Goal: Transaction & Acquisition: Book appointment/travel/reservation

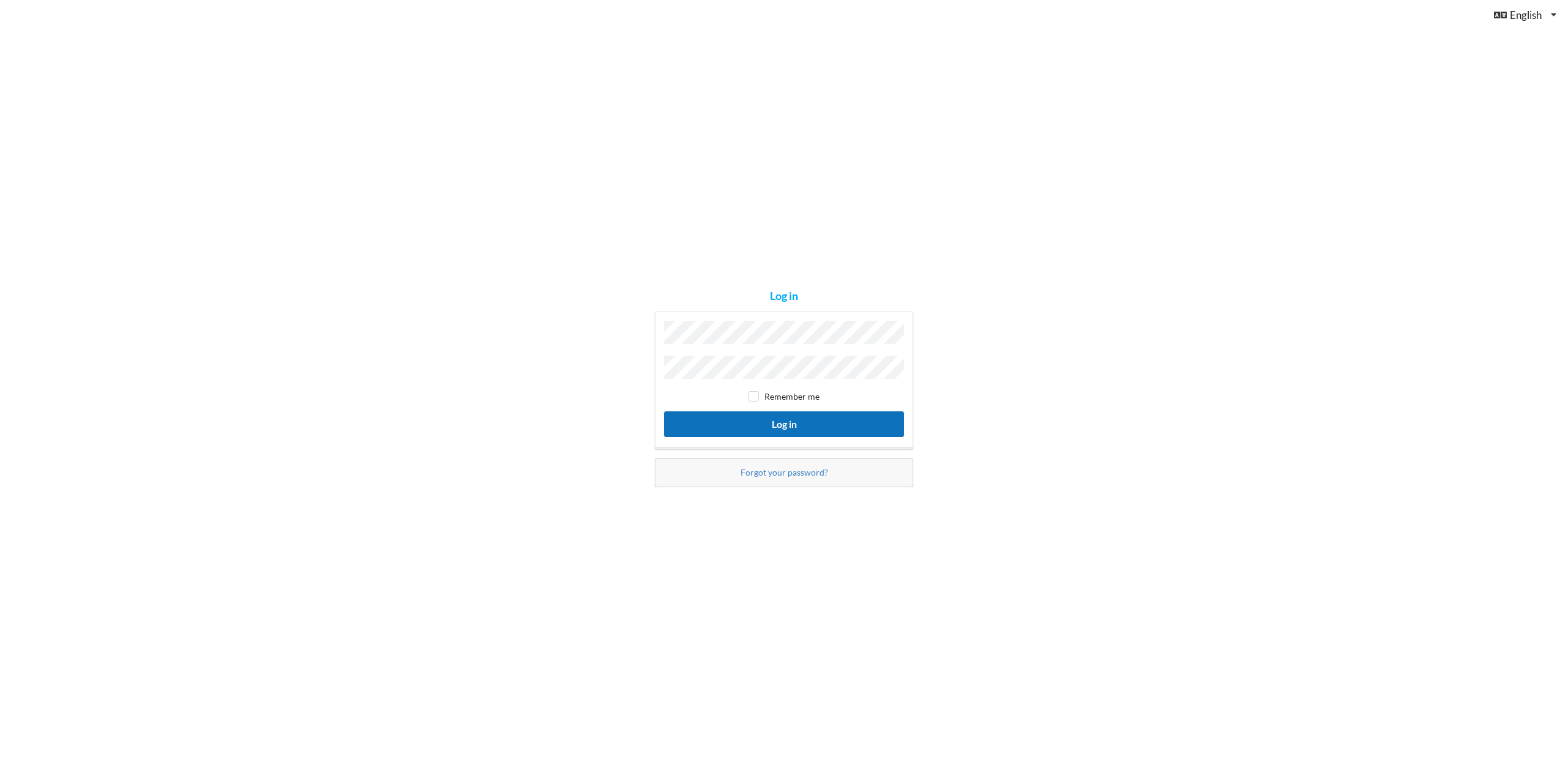
click at [786, 426] on button "Log in" at bounding box center [784, 424] width 240 height 25
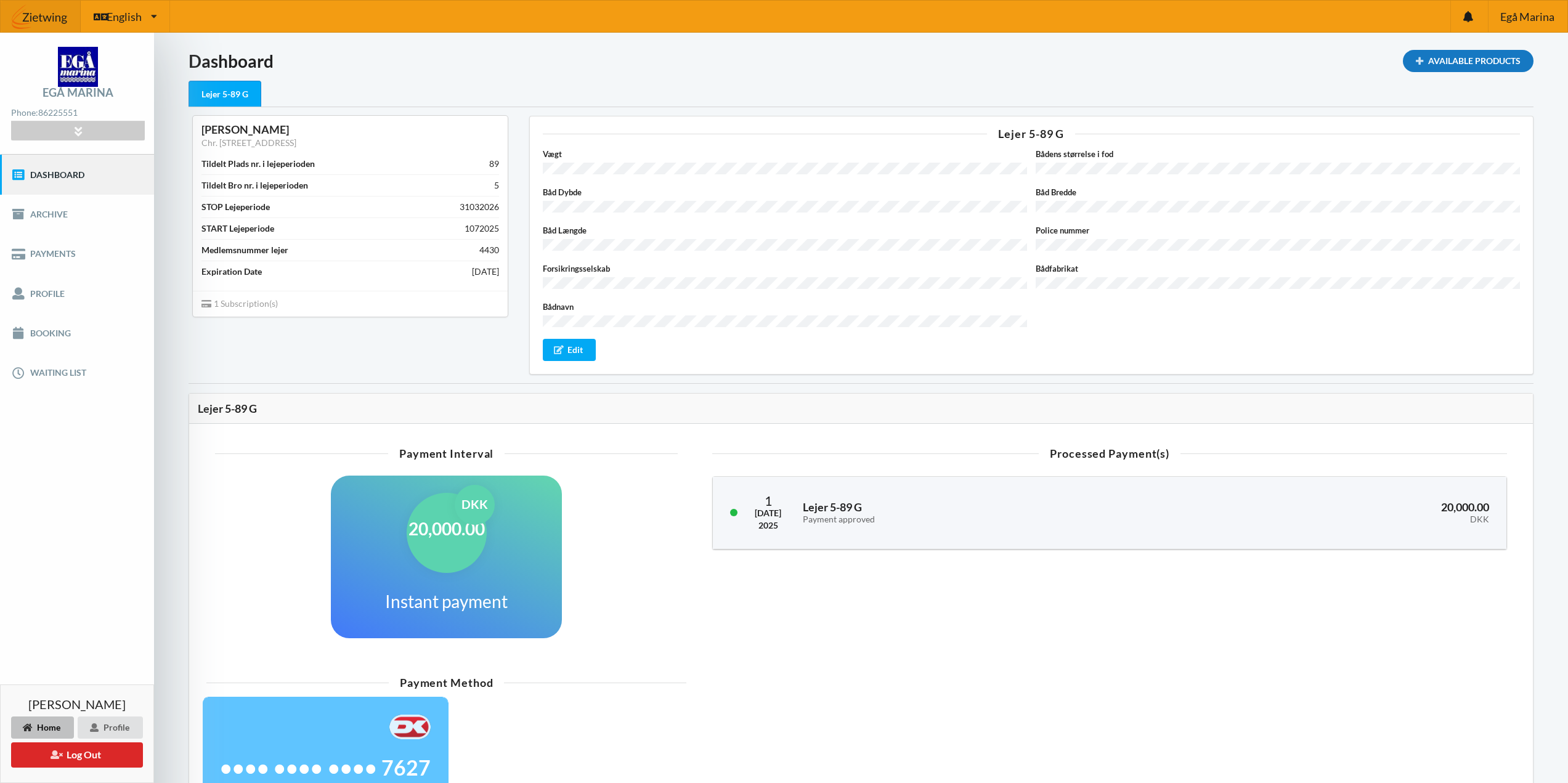
click at [1477, 60] on div "Available Products" at bounding box center [1469, 61] width 131 height 22
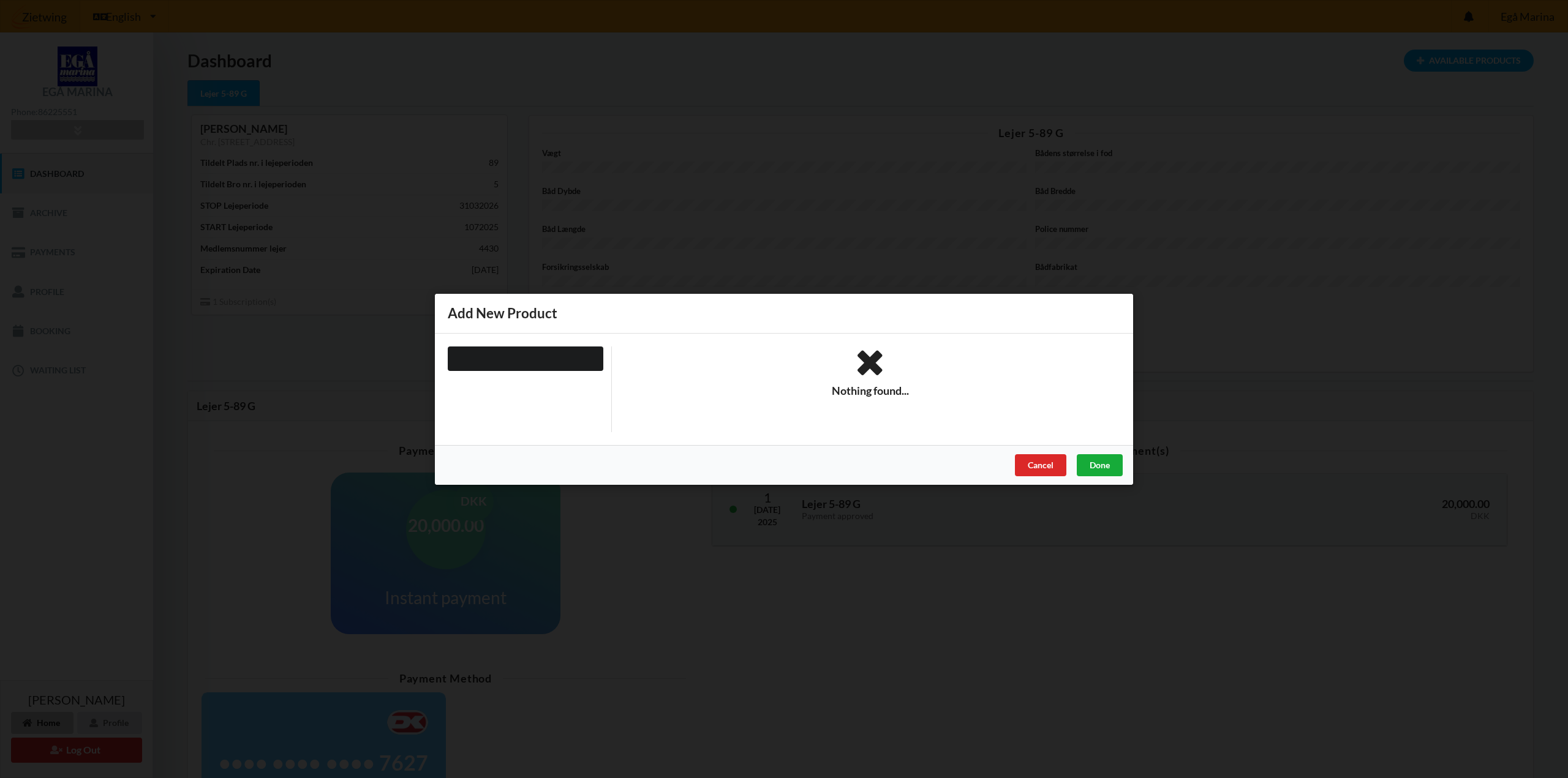
click at [1111, 469] on div "Done" at bounding box center [1100, 464] width 46 height 22
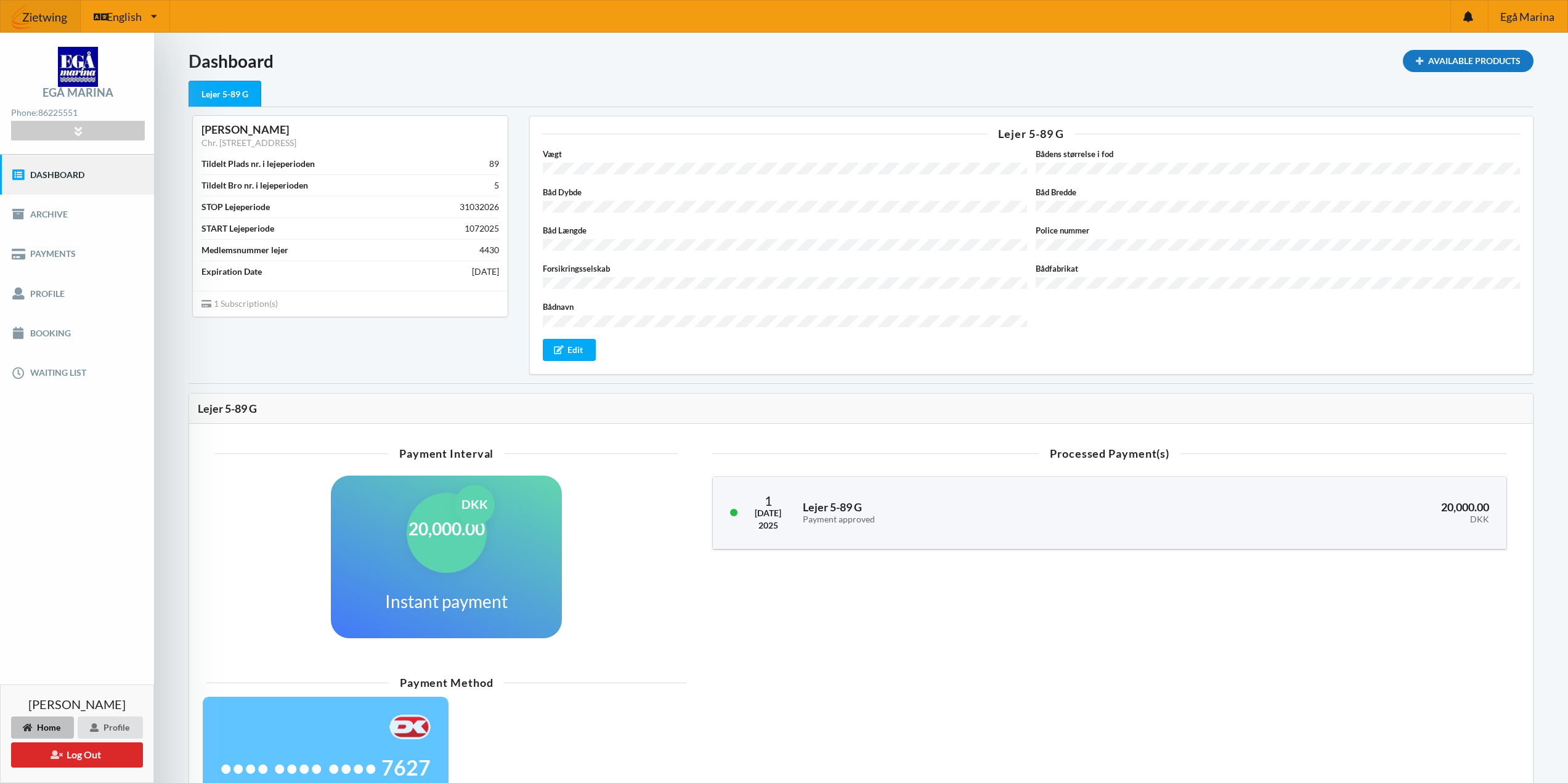
click at [1465, 60] on div "Available Products" at bounding box center [1469, 61] width 131 height 22
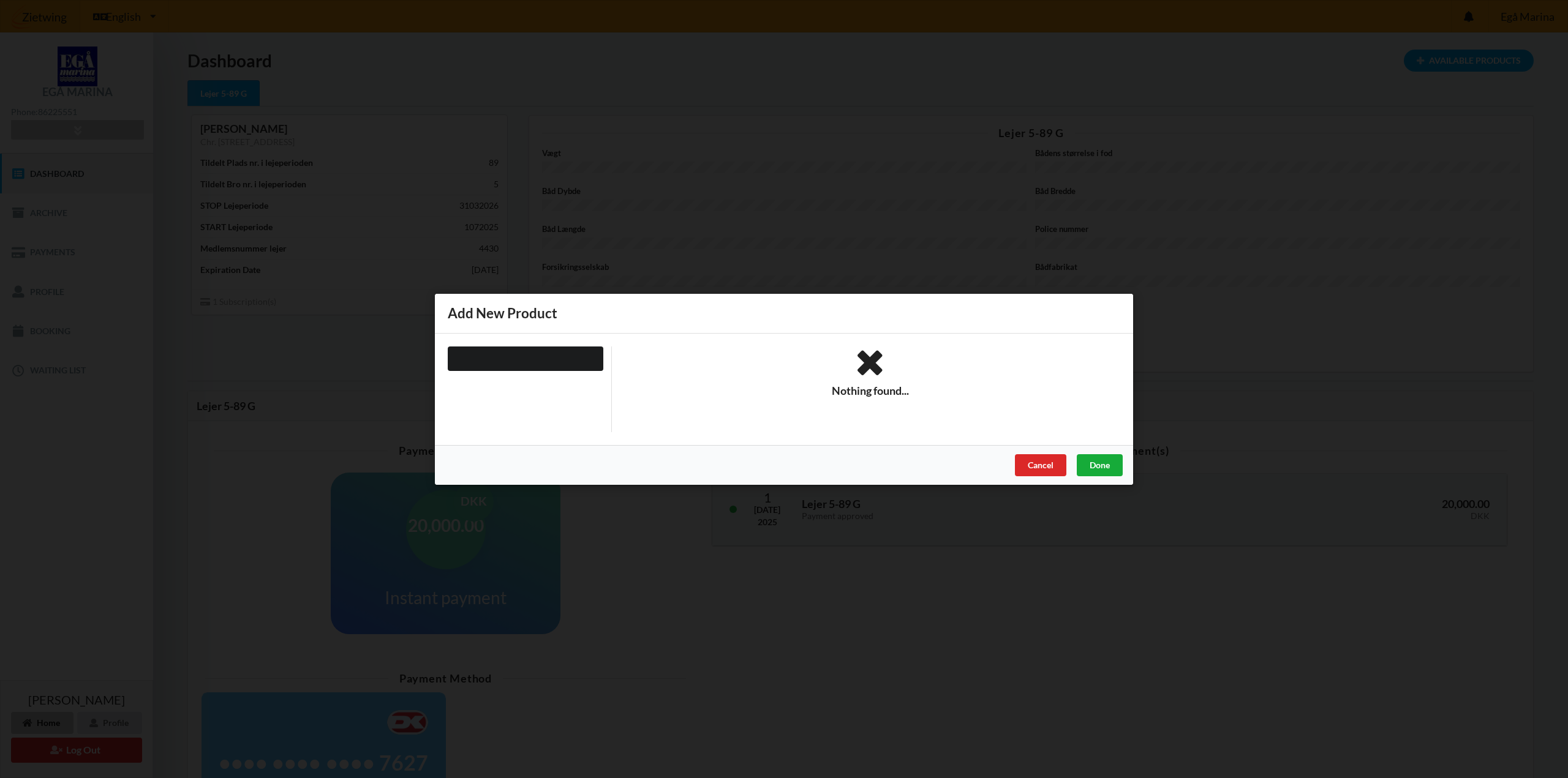
click at [1113, 465] on div "Done" at bounding box center [1100, 464] width 46 height 22
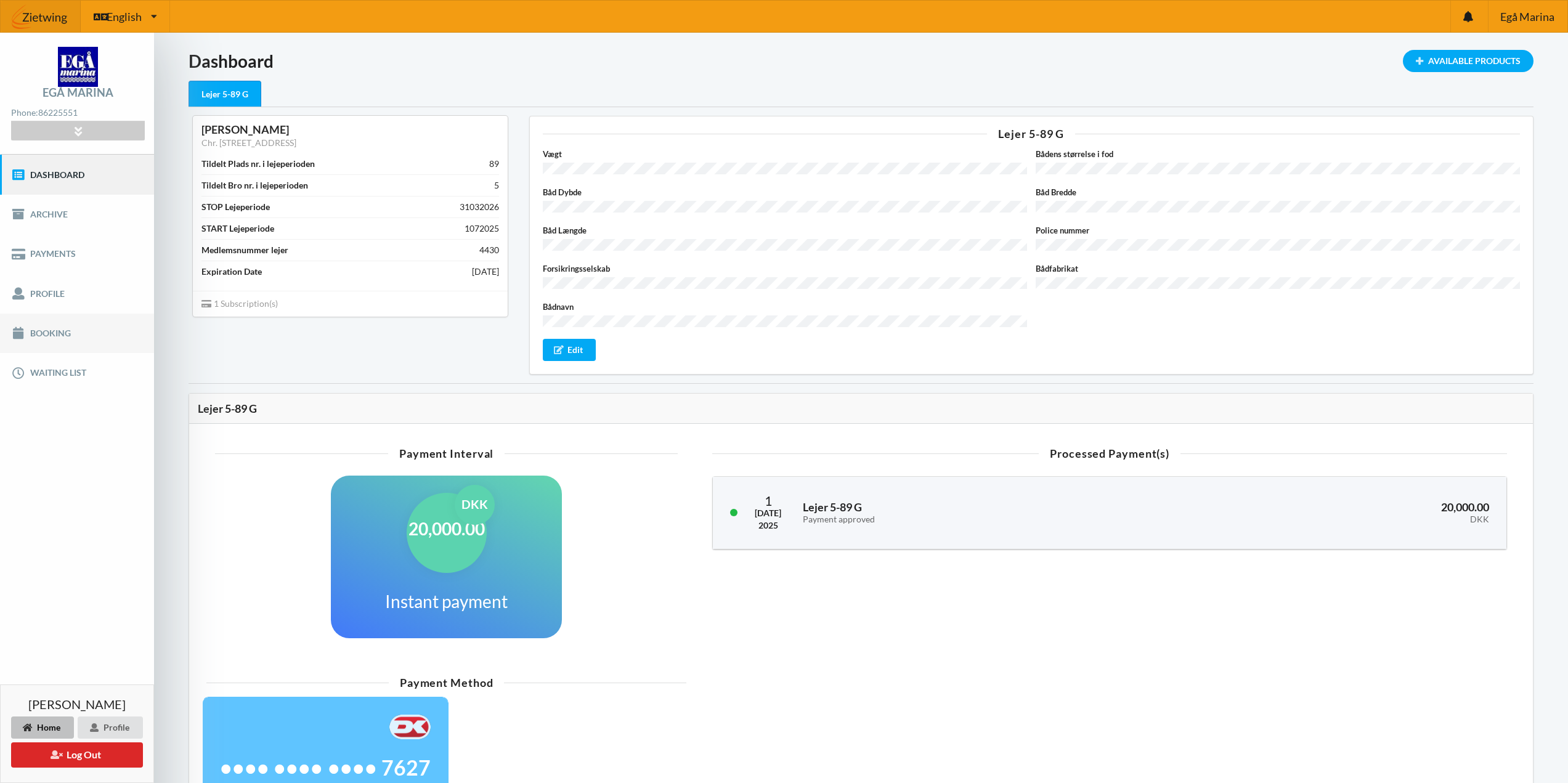
click at [36, 321] on link "Booking" at bounding box center [77, 333] width 154 height 39
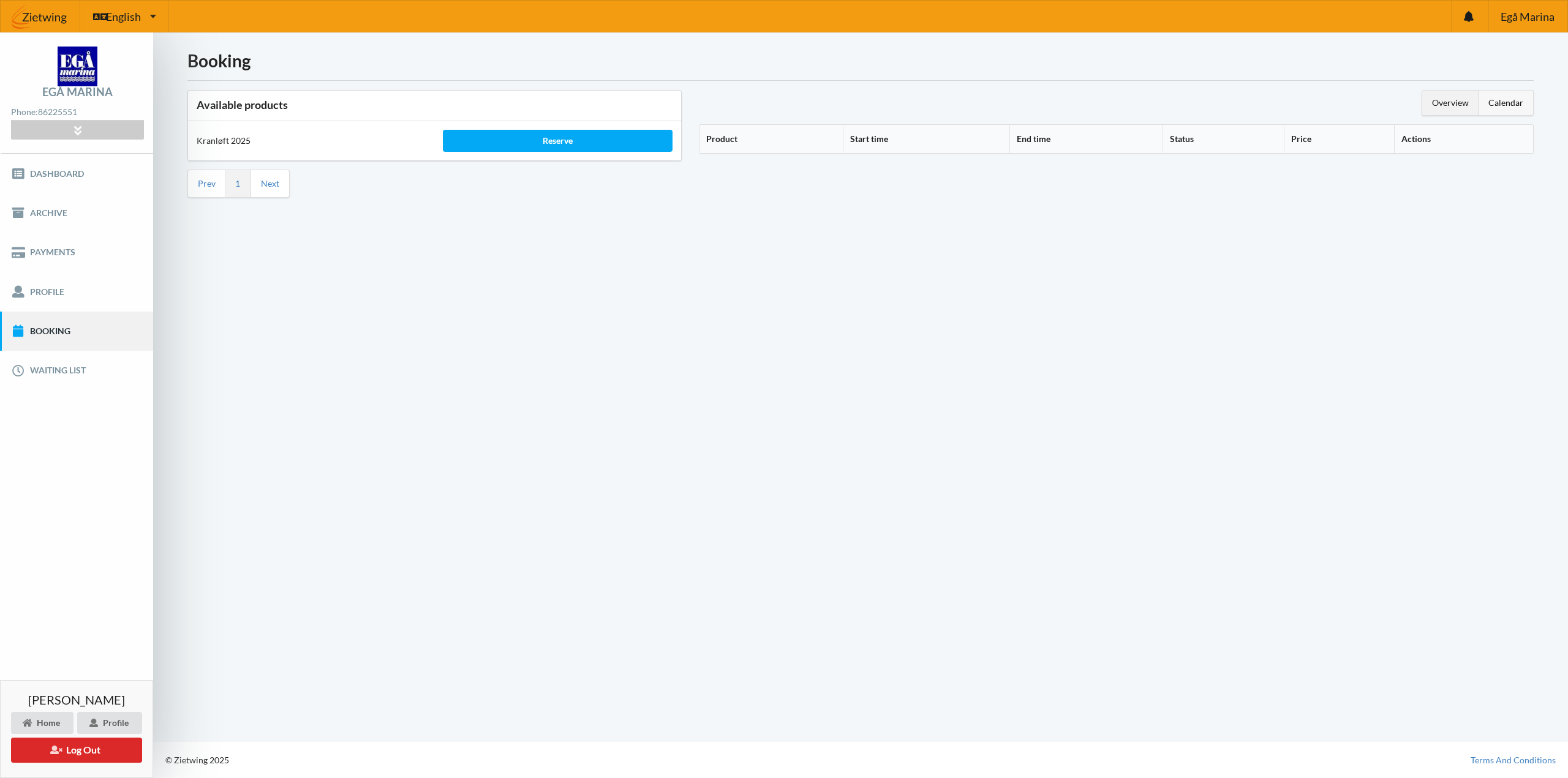
click at [1515, 104] on div "Calendar" at bounding box center [1506, 103] width 55 height 25
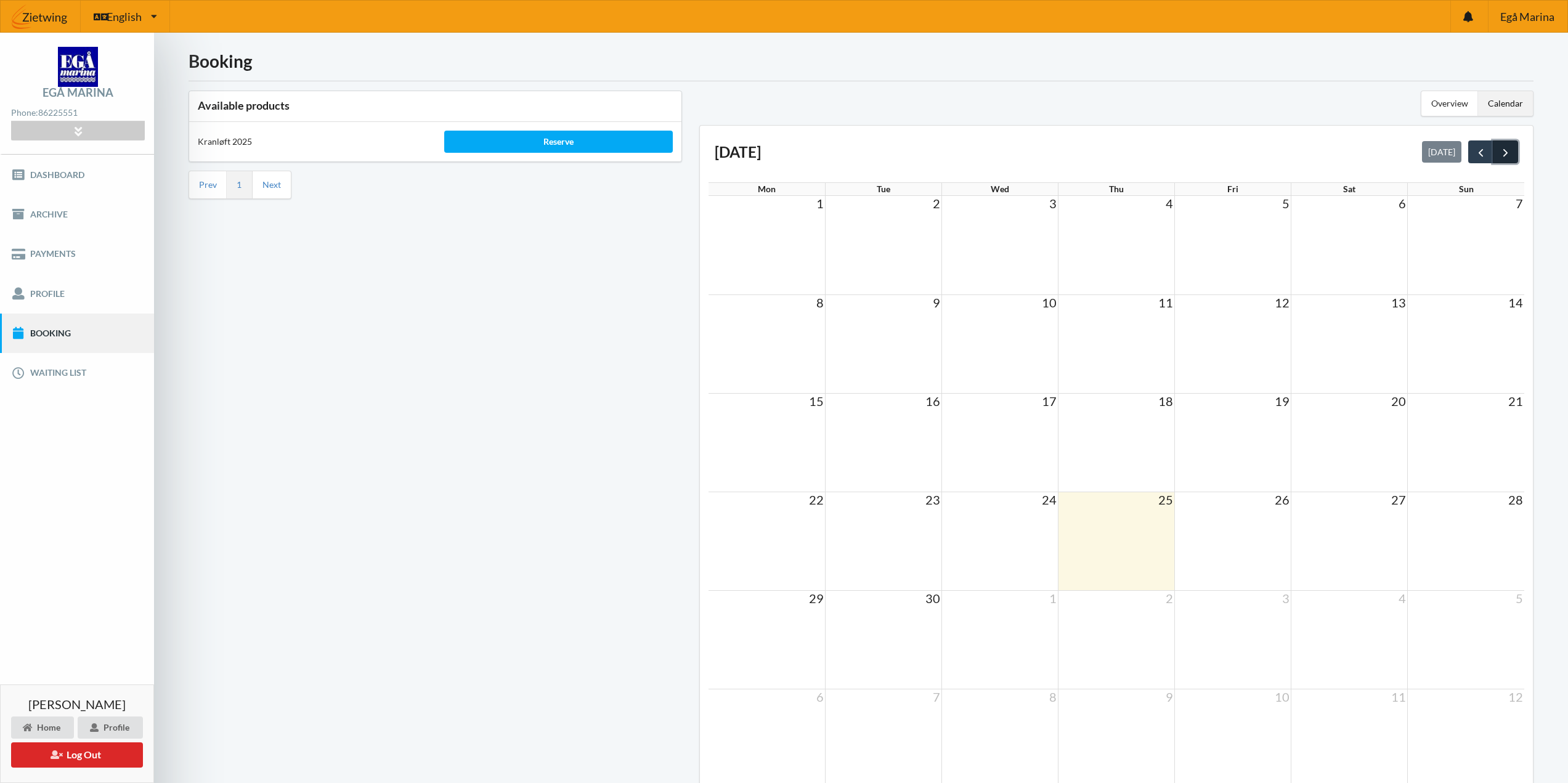
click at [1504, 149] on span "next" at bounding box center [1506, 152] width 13 height 13
click at [226, 143] on div "Kranløft 2025" at bounding box center [313, 142] width 247 height 30
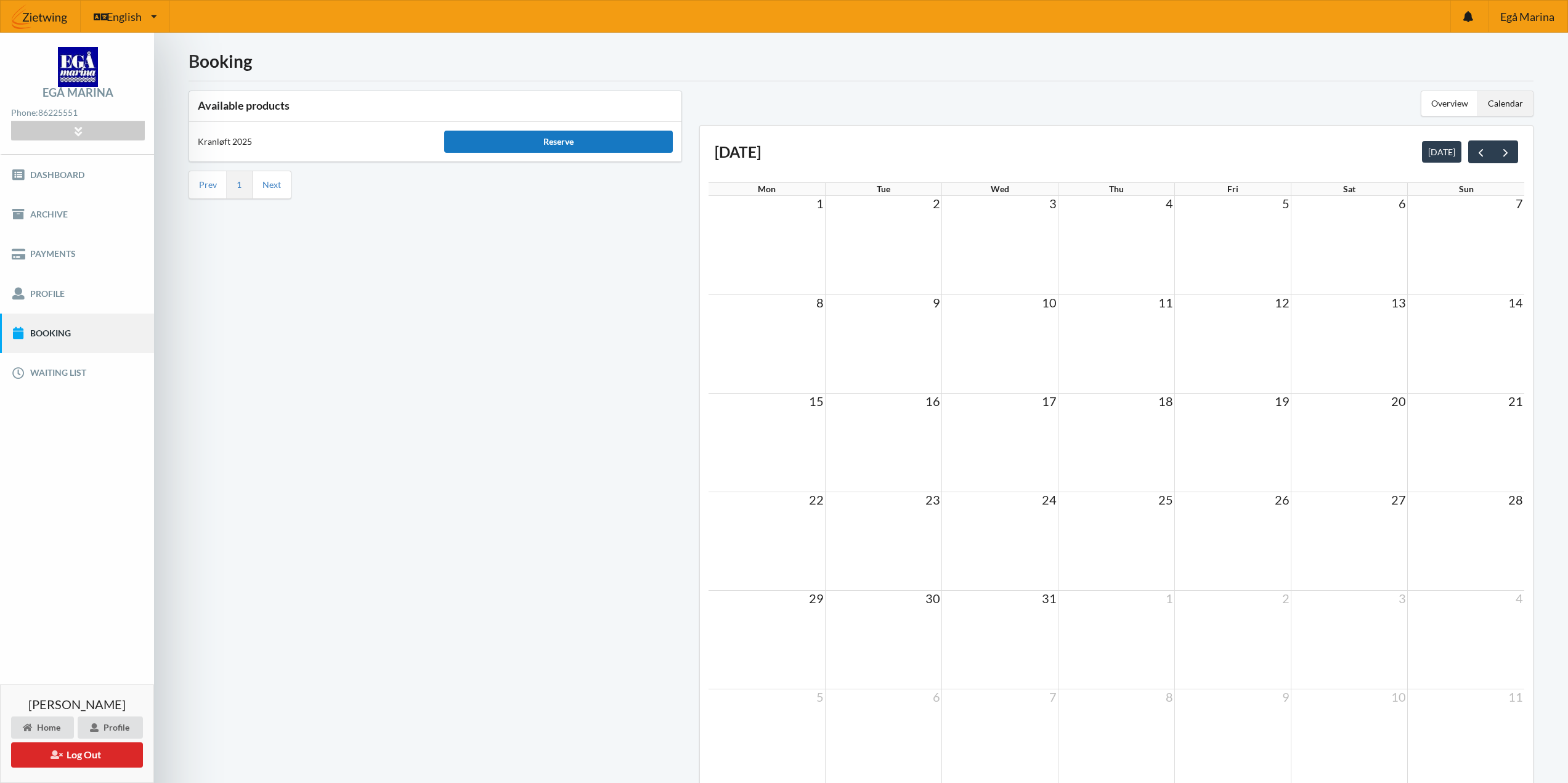
click at [558, 147] on div "Reserve" at bounding box center [559, 142] width 229 height 22
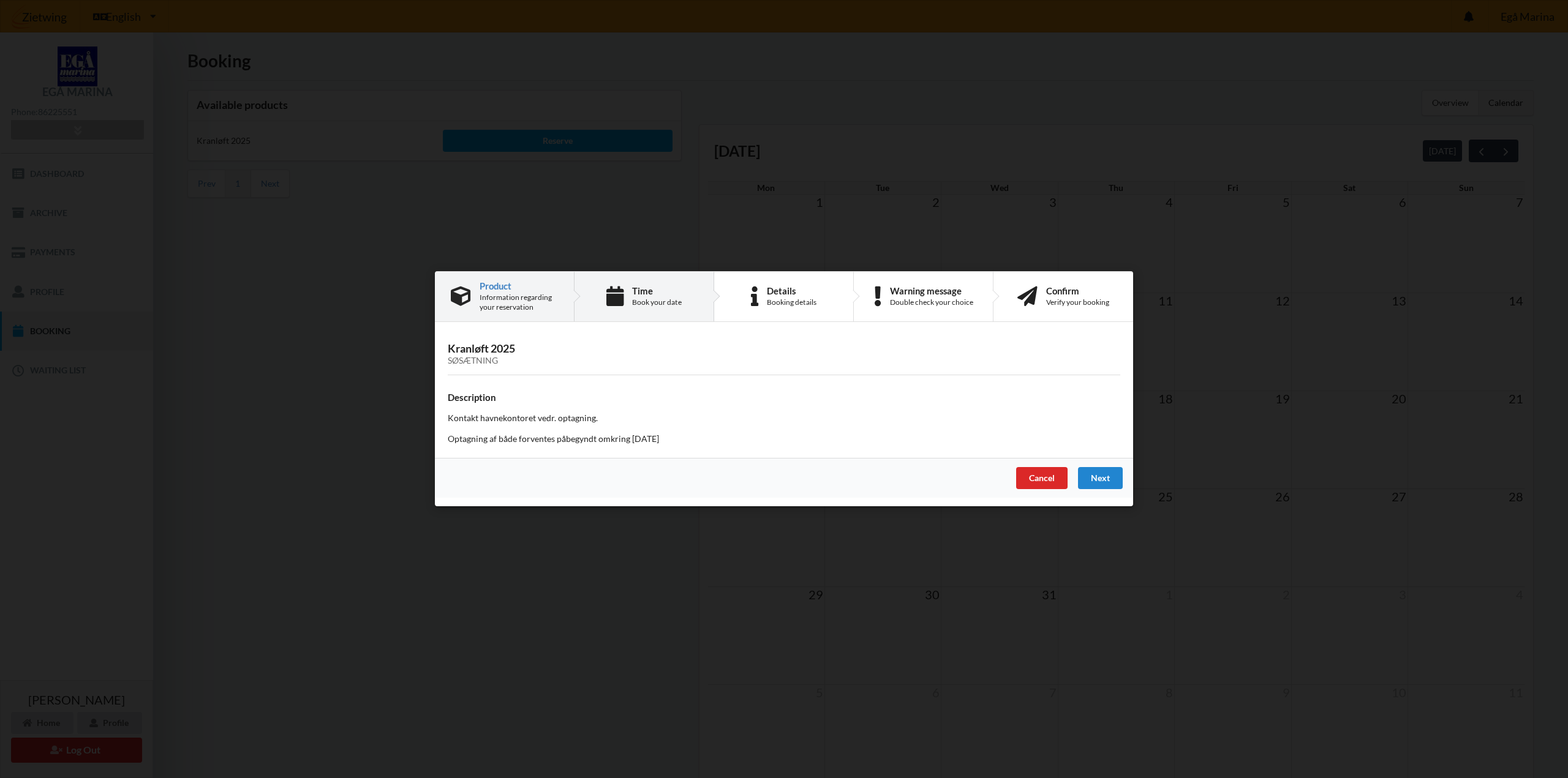
click at [640, 309] on div "Time Book your date" at bounding box center [645, 296] width 140 height 50
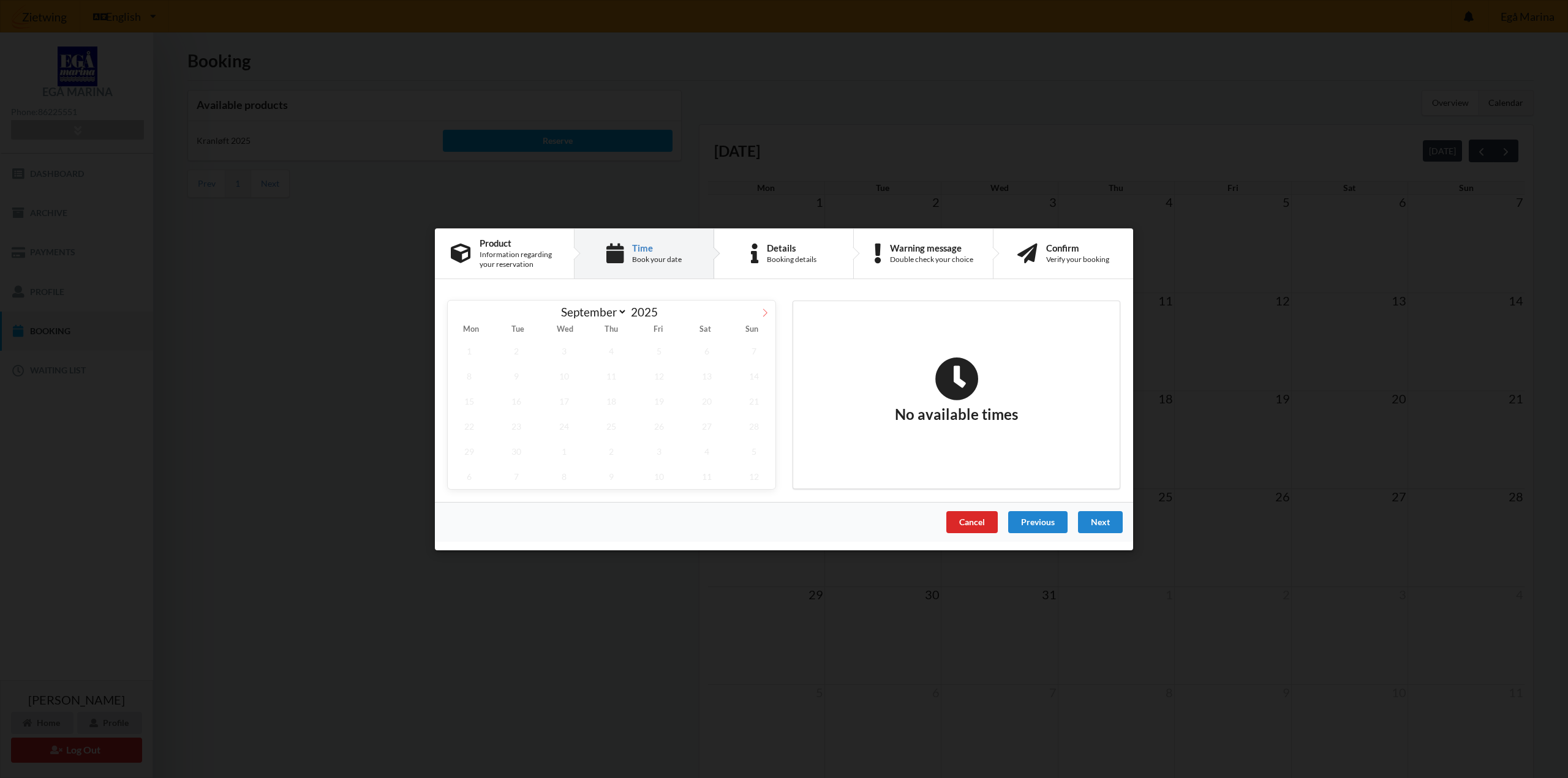
click at [762, 311] on icon at bounding box center [765, 312] width 9 height 9
click at [656, 402] on span "17" at bounding box center [659, 400] width 43 height 25
click at [457, 314] on icon at bounding box center [458, 312] width 4 height 8
click at [762, 311] on icon at bounding box center [765, 312] width 9 height 9
click at [455, 311] on icon at bounding box center [458, 312] width 9 height 9
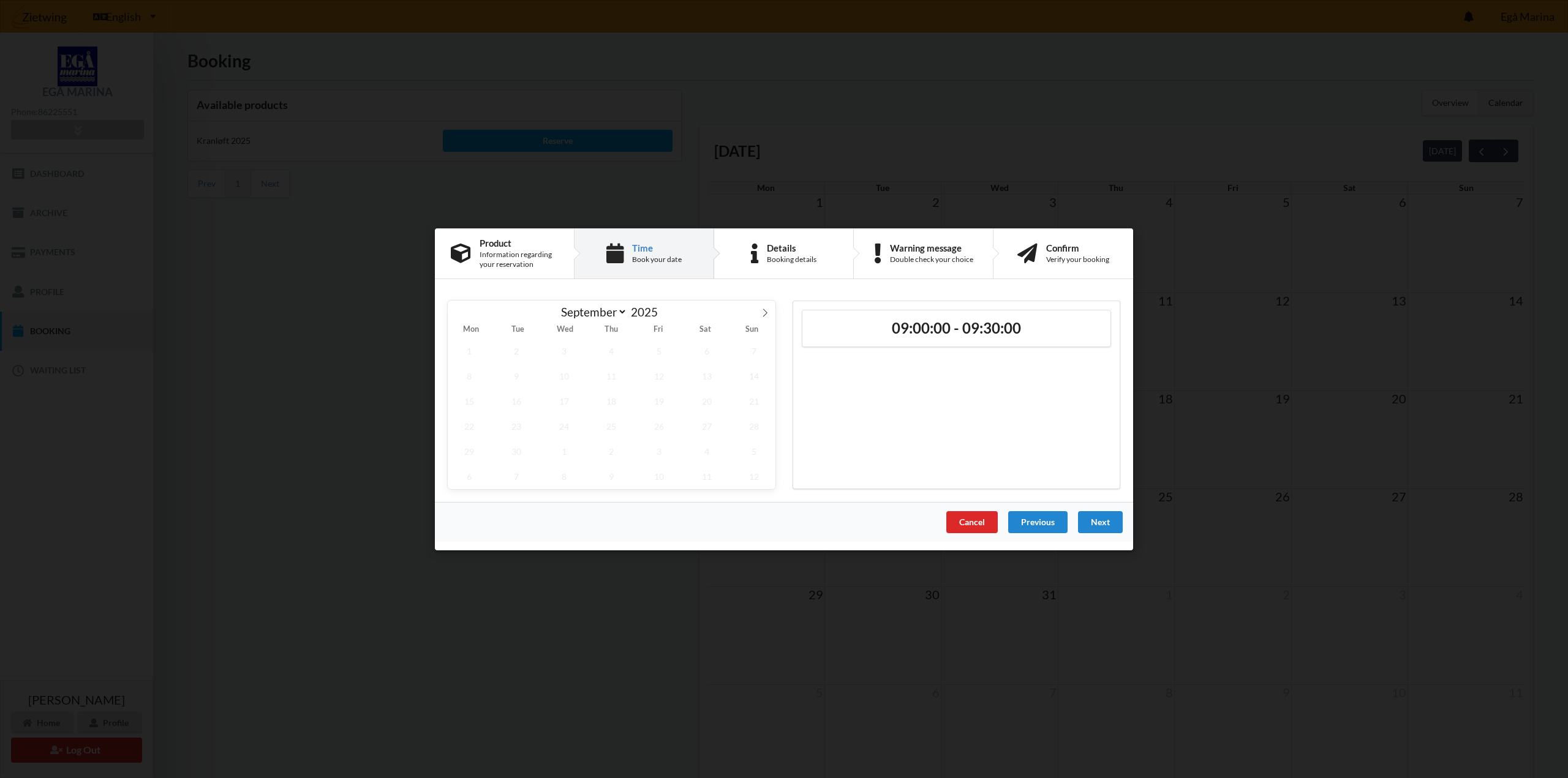
click at [455, 311] on div "September October November [DATE]" at bounding box center [612, 310] width 327 height 21
click at [765, 311] on icon at bounding box center [765, 312] width 9 height 9
select select "9"
click at [898, 319] on h2 "09:00:00 - 09:30:00" at bounding box center [956, 328] width 291 height 19
click at [898, 320] on h2 "09:00:00 - 09:30:00" at bounding box center [956, 328] width 291 height 19
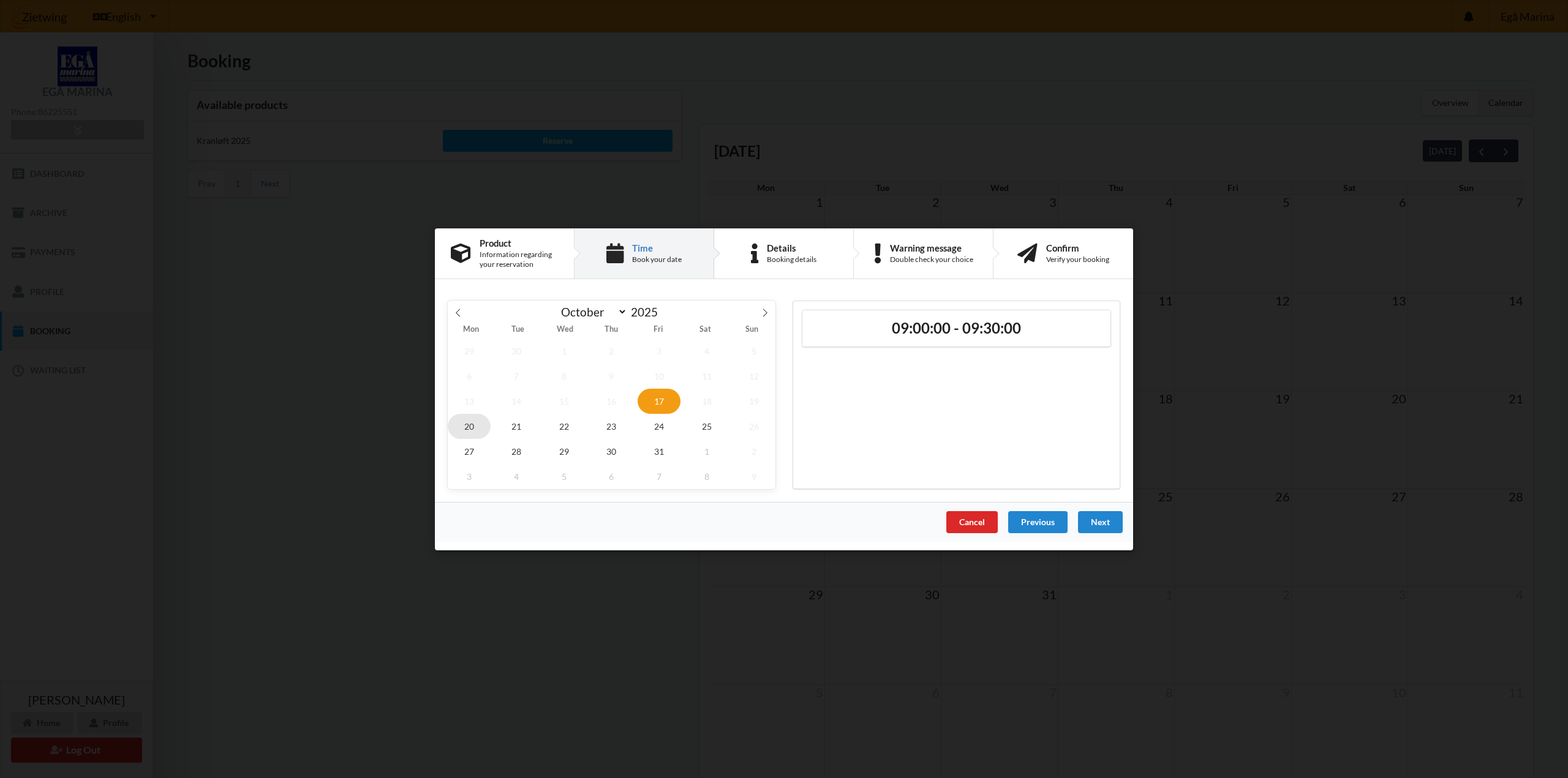
click at [470, 425] on span "20" at bounding box center [469, 425] width 43 height 25
click at [659, 431] on span "24" at bounding box center [659, 425] width 43 height 25
click at [667, 401] on span "17" at bounding box center [659, 400] width 43 height 25
click at [1108, 525] on div "Next" at bounding box center [1101, 521] width 45 height 22
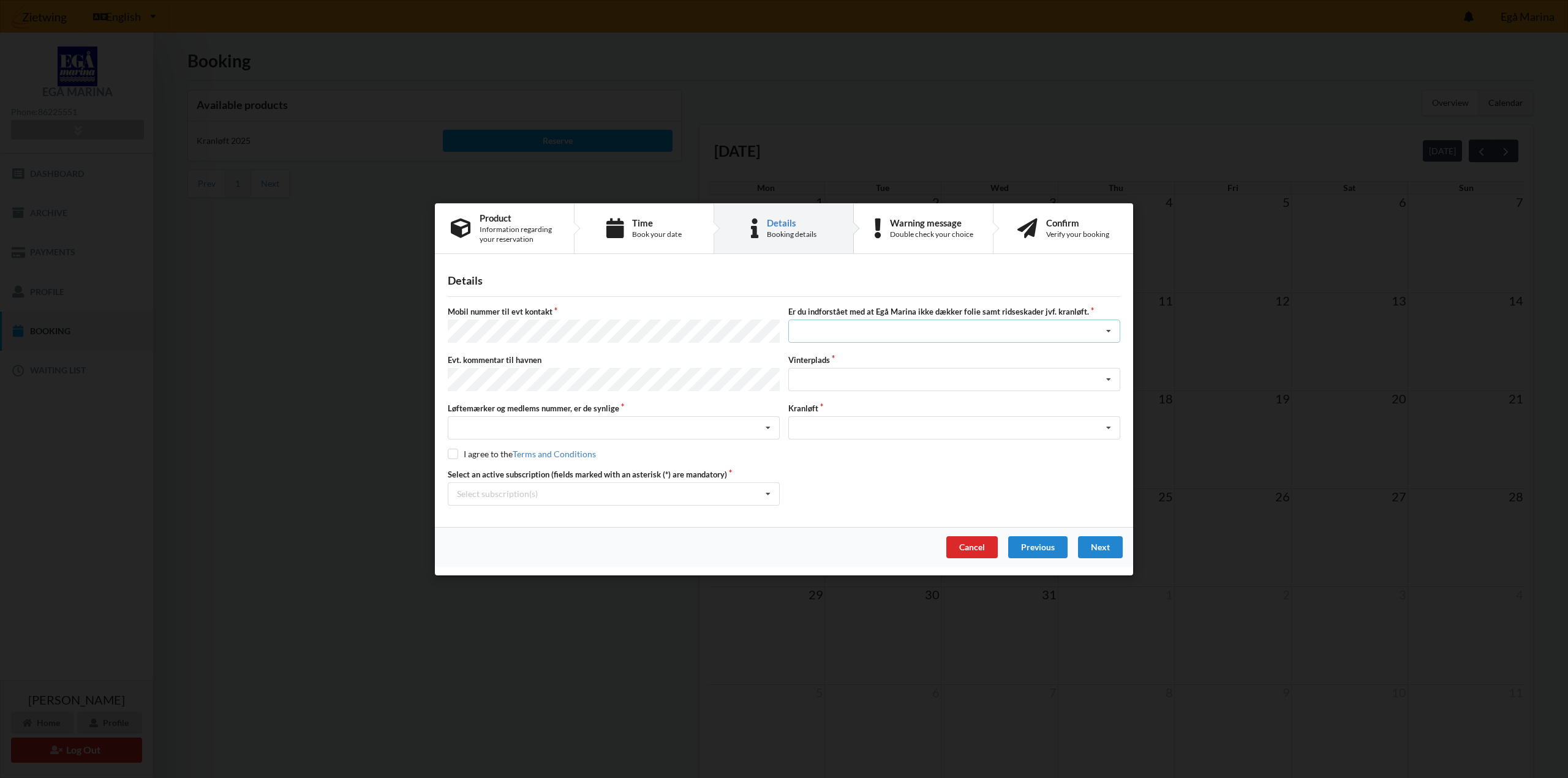
click at [1108, 330] on icon at bounding box center [1108, 331] width 18 height 22
click at [1008, 380] on div "Jeg tager selv ansvaret for folie samt ridseskader ved kranløft" at bounding box center [954, 376] width 331 height 22
click at [1114, 379] on icon at bounding box center [1108, 379] width 18 height 22
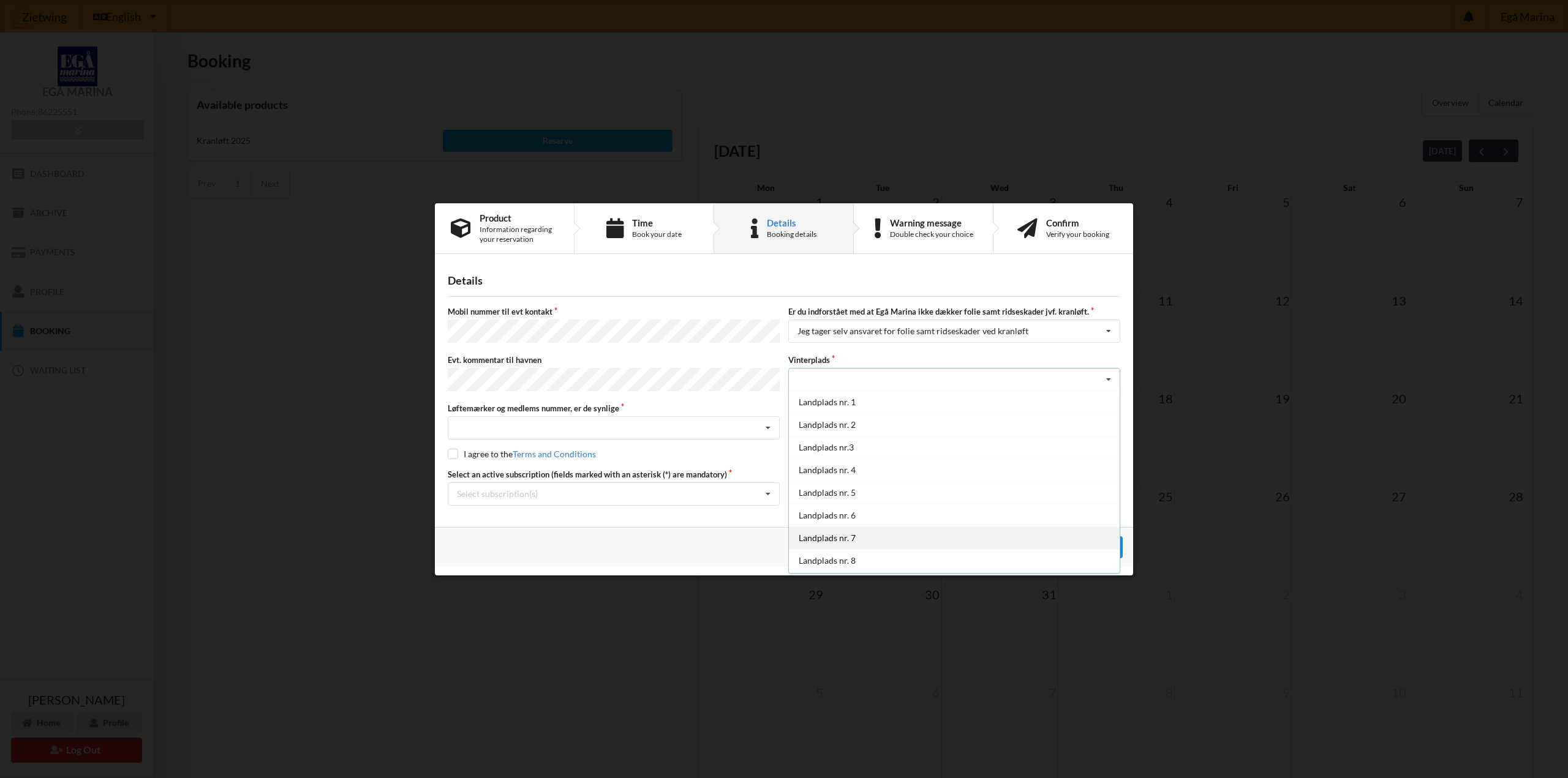
click at [955, 534] on div "Landplads nr. 7" at bounding box center [954, 537] width 331 height 22
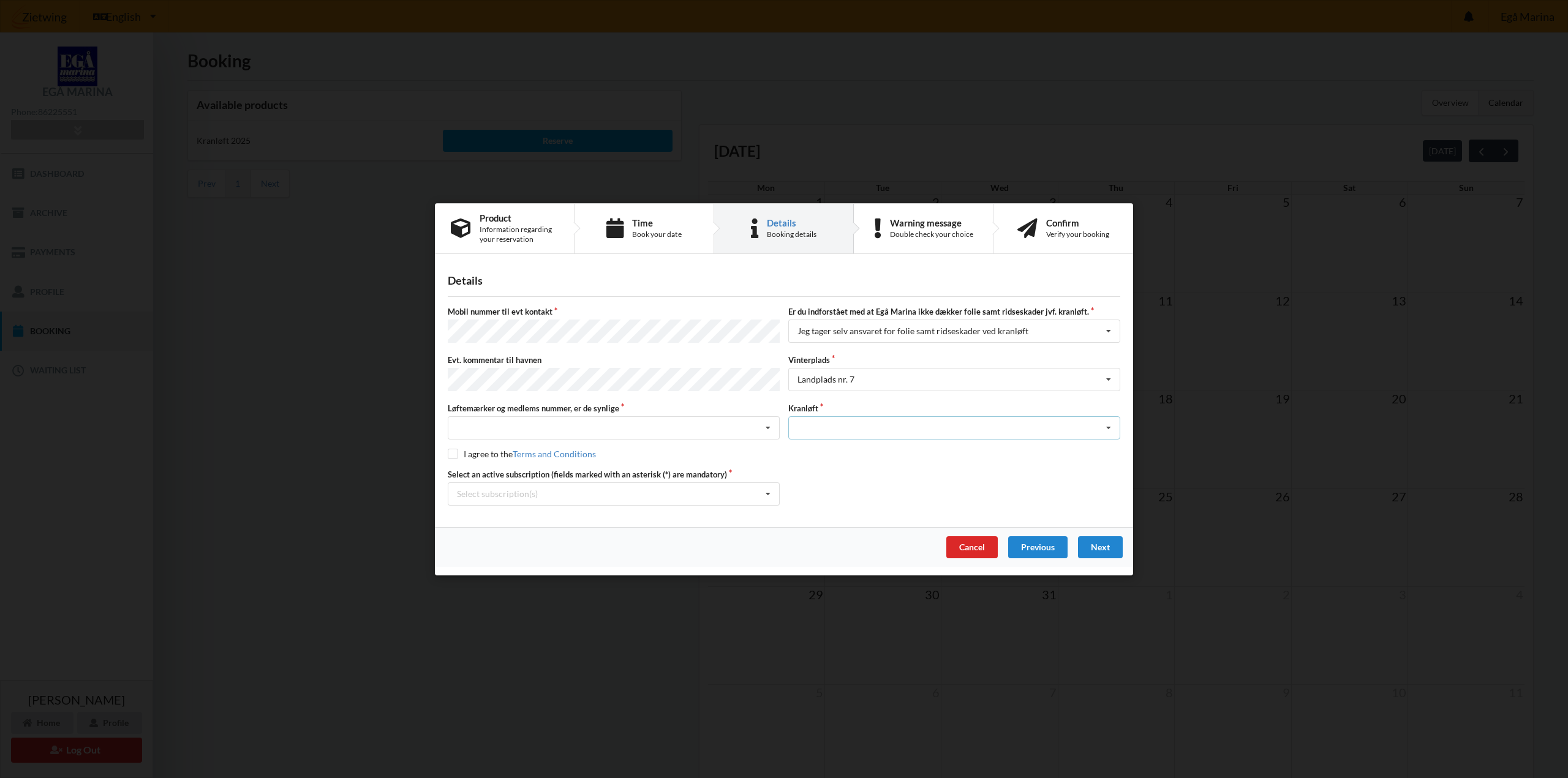
click at [1104, 418] on icon at bounding box center [1108, 428] width 18 height 22
click at [1073, 446] on div "Optagning" at bounding box center [954, 450] width 331 height 22
click at [775, 431] on icon at bounding box center [767, 428] width 18 height 22
click at [711, 469] on div "Ja, mine mærker er synlige og intakte" at bounding box center [614, 472] width 331 height 22
click at [444, 450] on div "Details Mobil nummer til evt kontakt Er du indforstået med at Egå Marina ikke d…" at bounding box center [784, 394] width 698 height 265
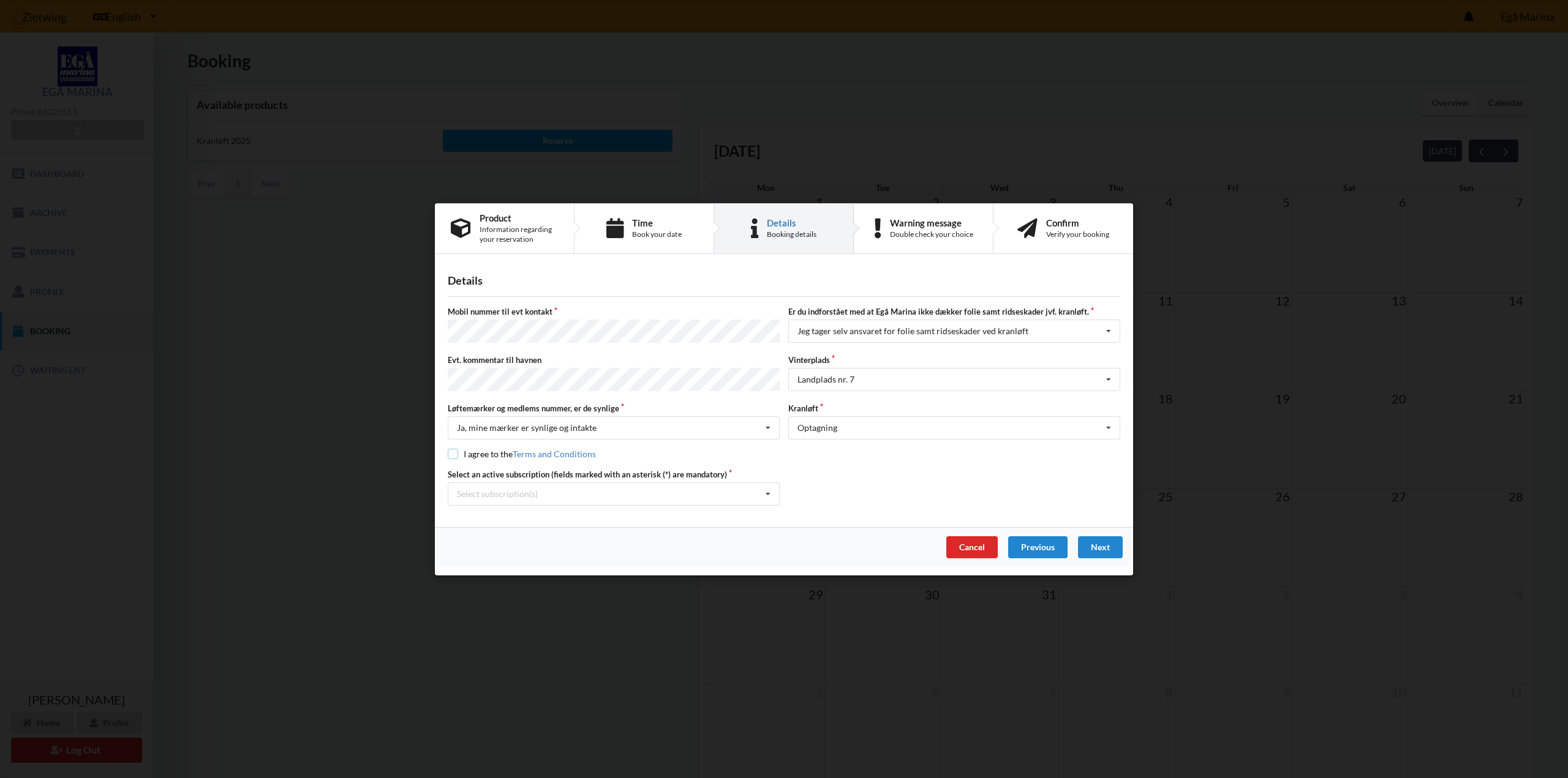
click at [451, 451] on input "checkbox" at bounding box center [453, 454] width 10 height 10
checkbox input "true"
click at [770, 492] on icon at bounding box center [767, 493] width 18 height 22
click at [594, 508] on div "* Lejer 5-89 G" at bounding box center [614, 516] width 331 height 22
click at [976, 379] on div "Landplads nr. 7 Landplads nr. 1 Landplads nr. 2 Landplads nr.3 Landplads nr. 4 …" at bounding box center [954, 379] width 332 height 23
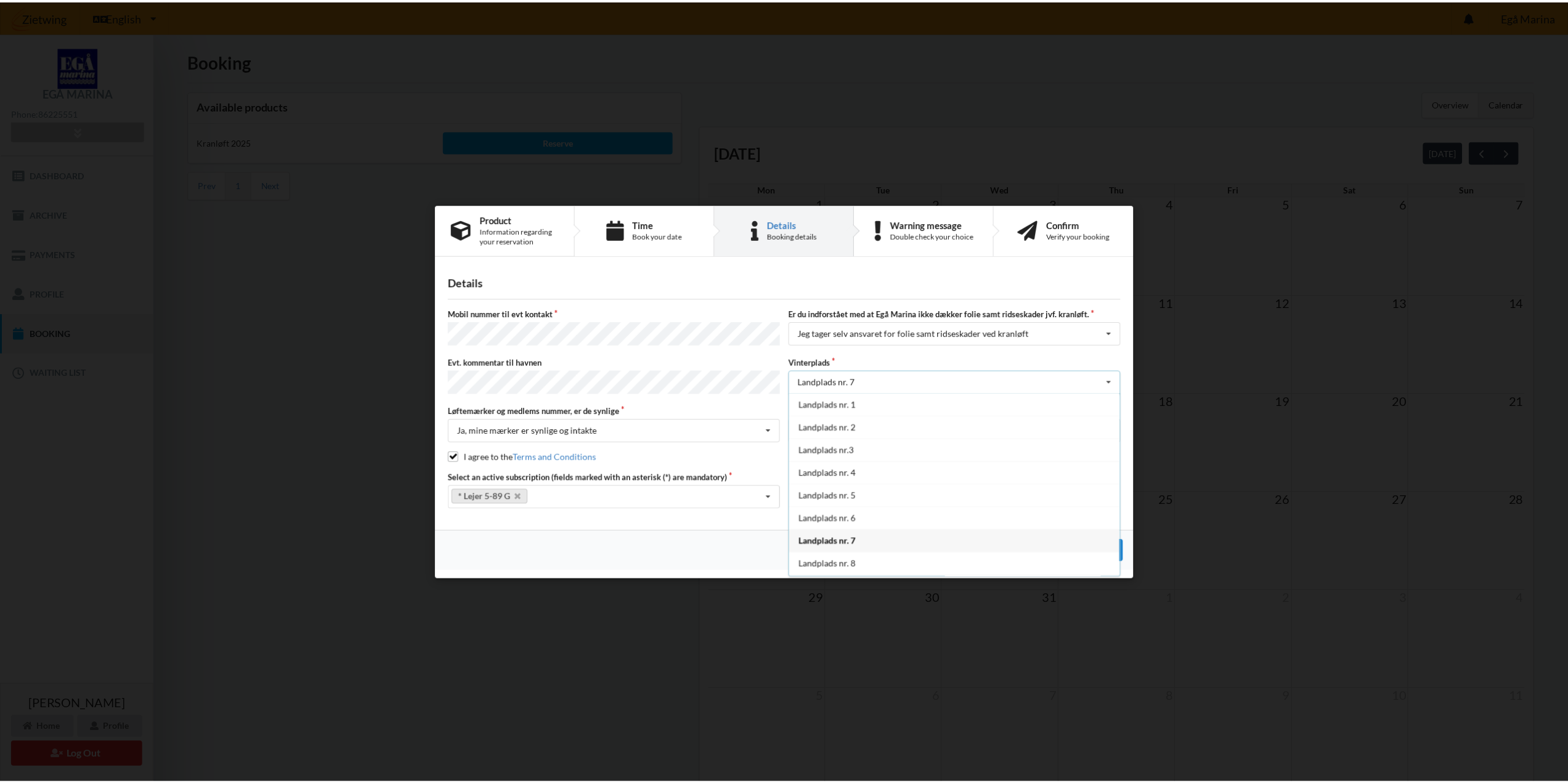
scroll to position [90, 0]
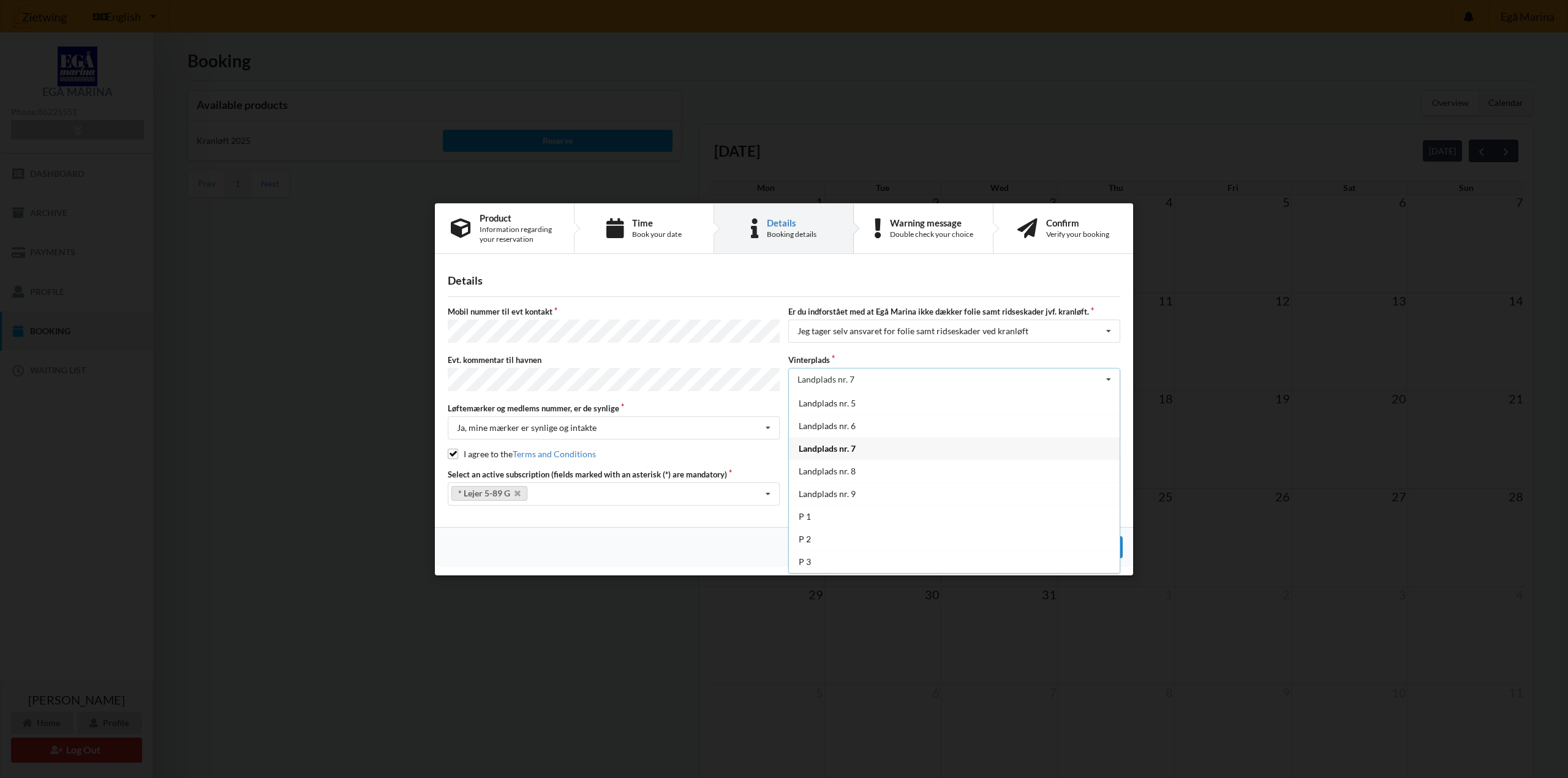
click at [937, 452] on div "Landplads nr. 7" at bounding box center [954, 448] width 331 height 22
click at [1107, 542] on div "Next" at bounding box center [1101, 547] width 45 height 22
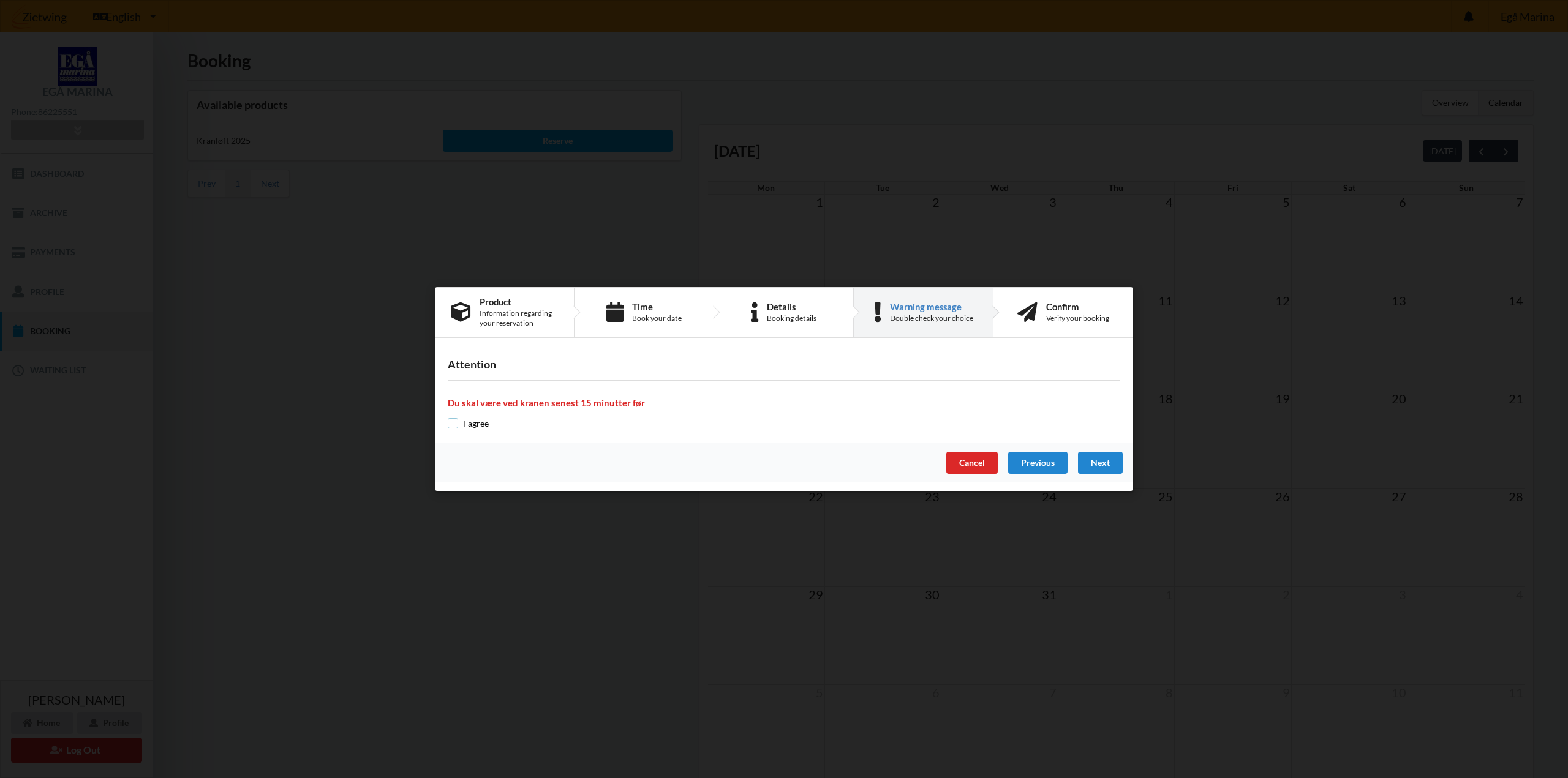
click at [454, 423] on input "checkbox" at bounding box center [453, 423] width 10 height 10
checkbox input "true"
click at [1106, 461] on div "Next" at bounding box center [1101, 463] width 45 height 22
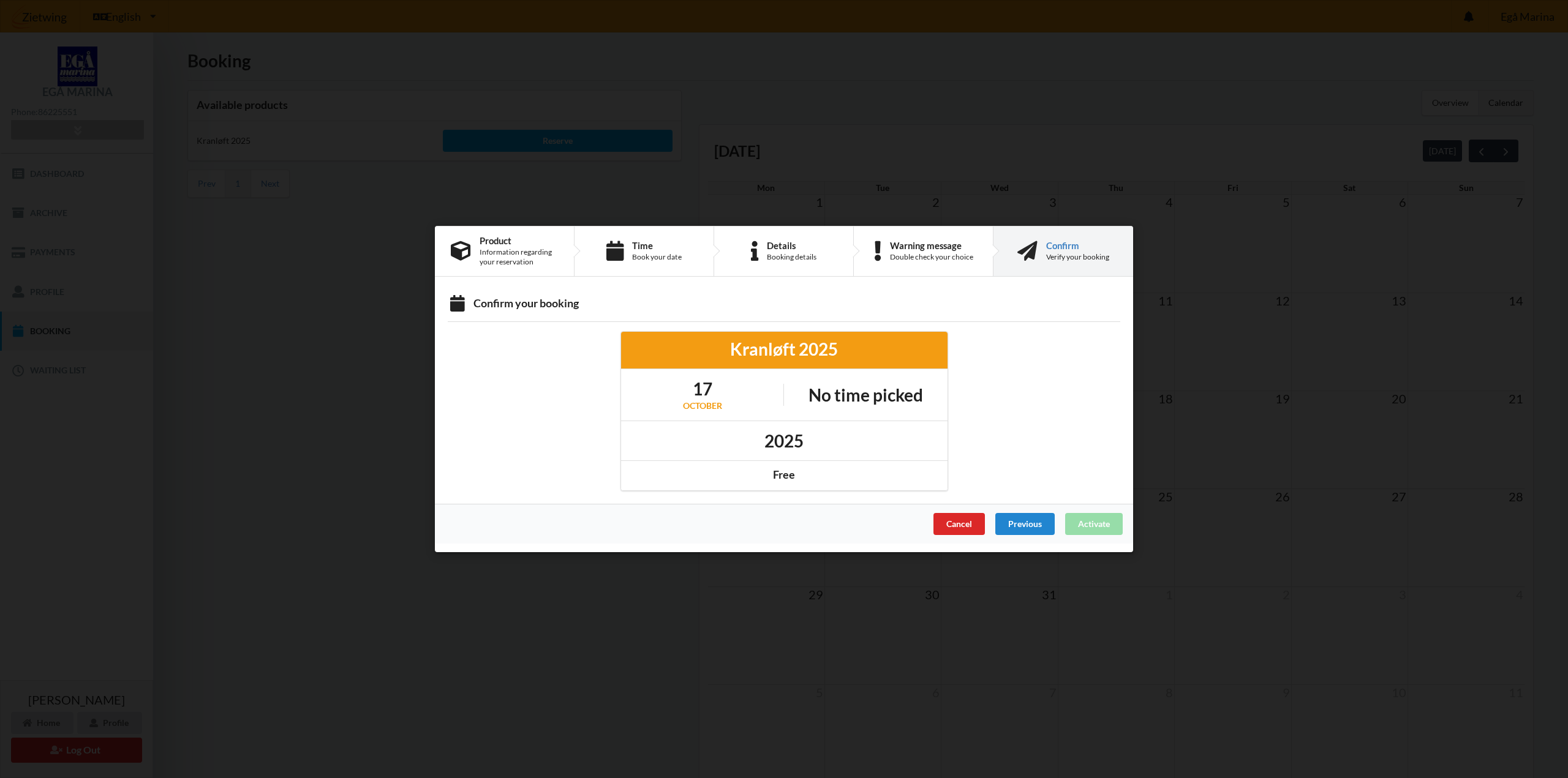
click at [876, 397] on h1 "No time picked" at bounding box center [866, 395] width 115 height 22
click at [718, 390] on h1 "17" at bounding box center [702, 389] width 39 height 22
click at [788, 475] on div "Free" at bounding box center [784, 475] width 309 height 14
click at [1016, 517] on div "Previous" at bounding box center [1025, 524] width 59 height 22
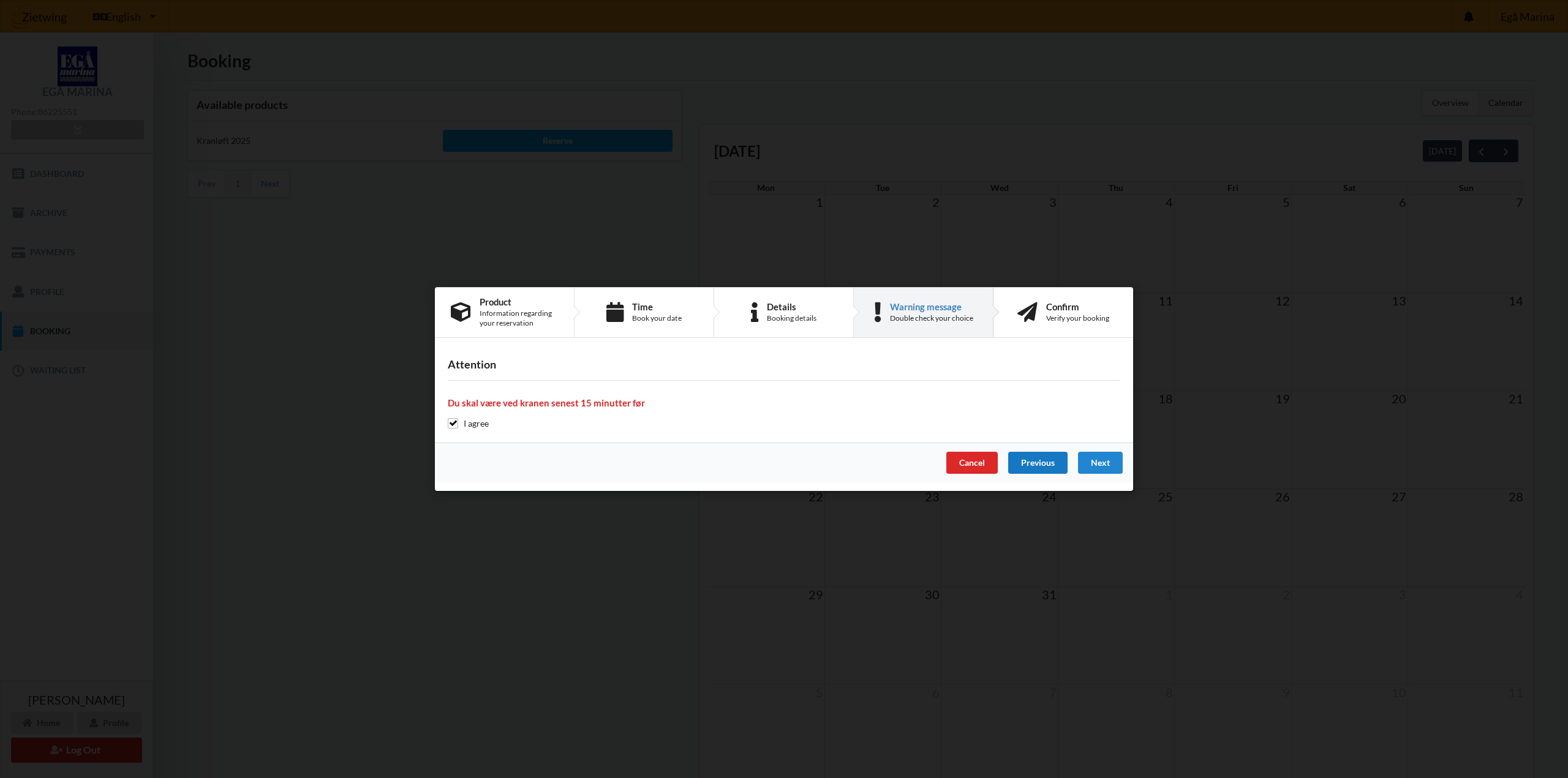
click at [1041, 467] on div "Previous" at bounding box center [1038, 463] width 59 height 22
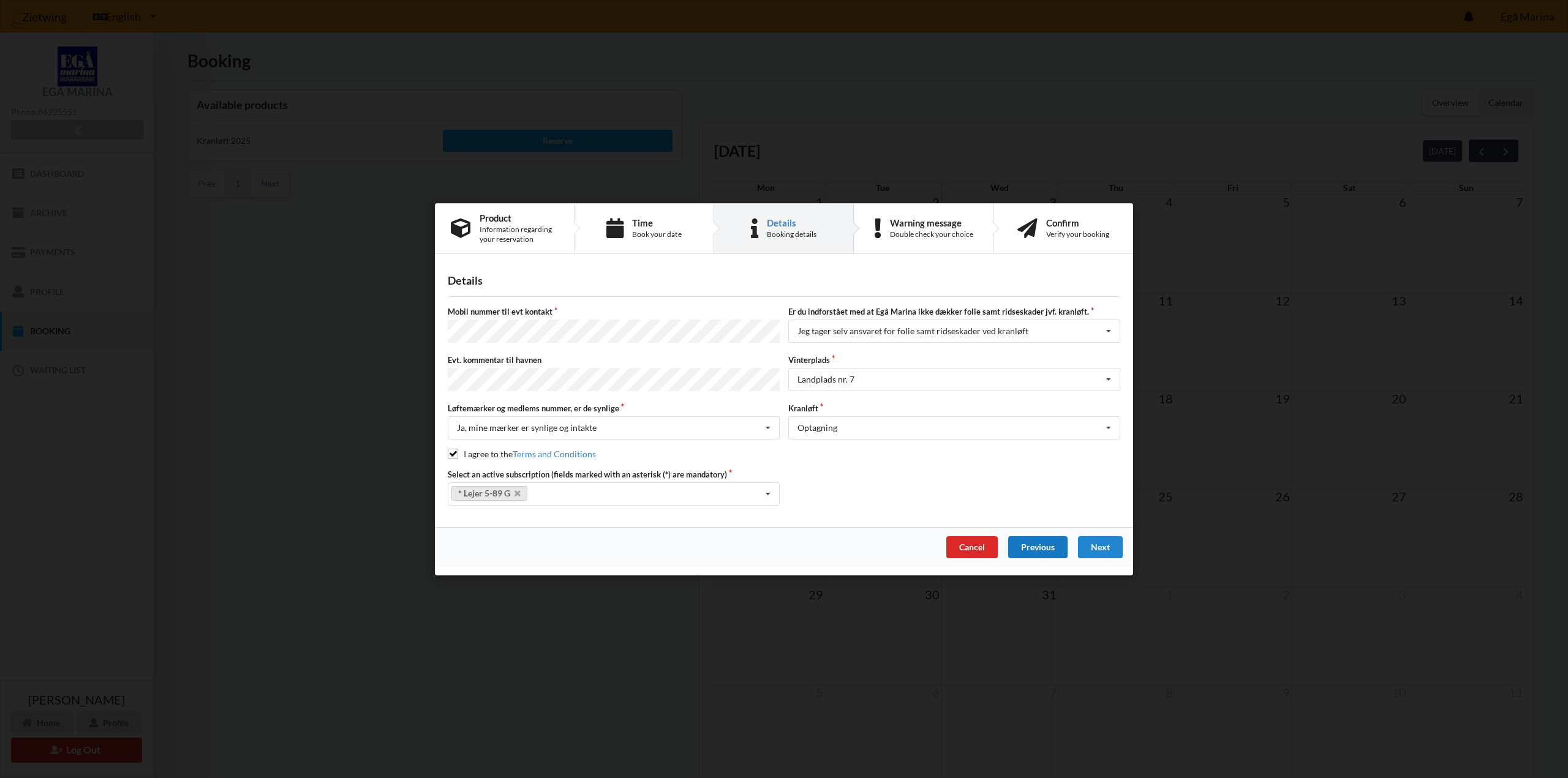
click at [1041, 469] on div "Select an active subscription (fields marked with an asterisk (*) are mandatory…" at bounding box center [784, 487] width 681 height 37
click at [1034, 542] on div "Previous" at bounding box center [1038, 547] width 59 height 22
select select "9"
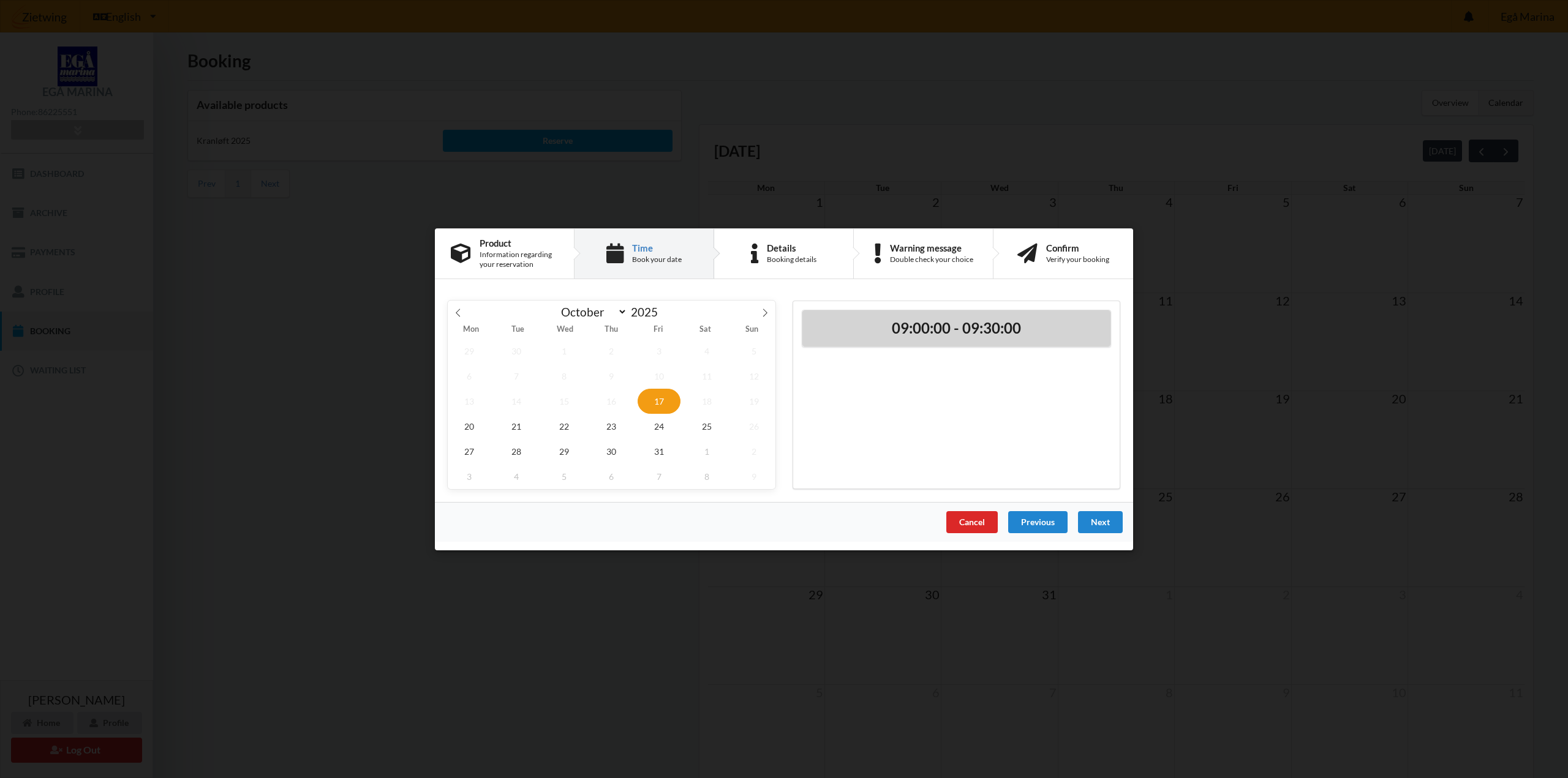
click at [1004, 323] on h2 "09:00:00 - 09:30:00" at bounding box center [956, 328] width 291 height 19
click at [1104, 518] on div "Next" at bounding box center [1101, 521] width 45 height 22
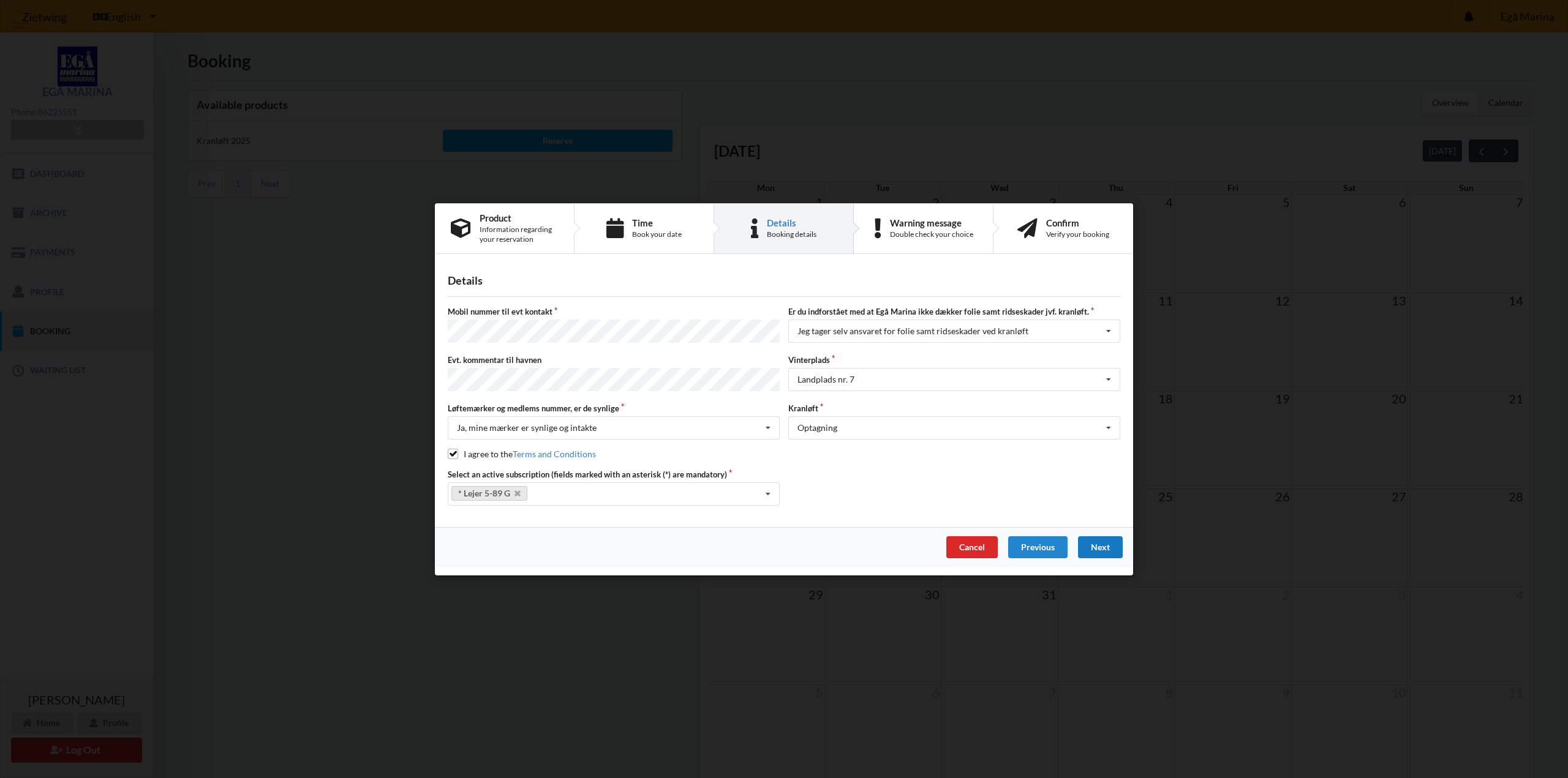
click at [1106, 548] on div "Next" at bounding box center [1101, 547] width 45 height 22
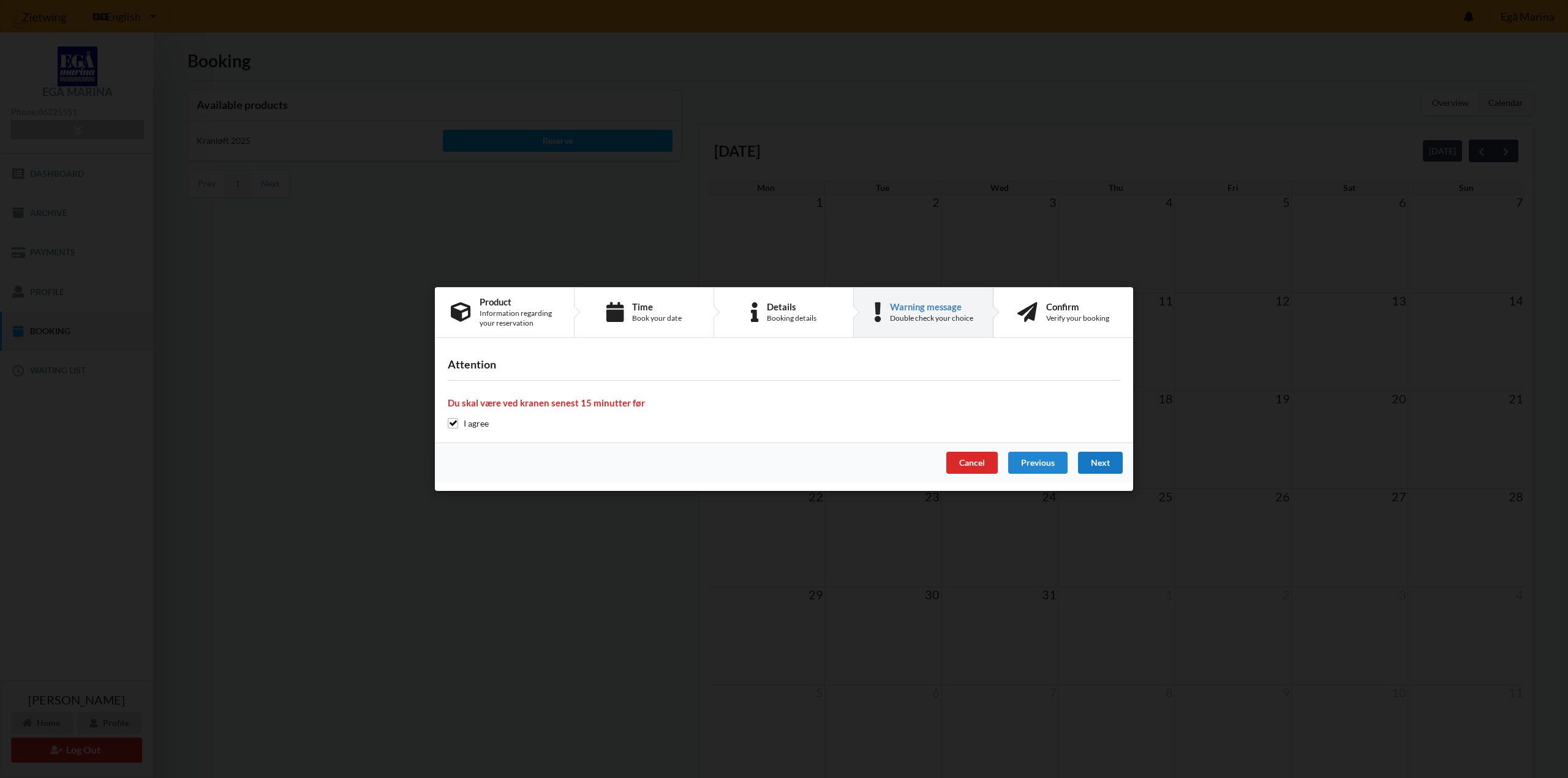
click at [1110, 461] on div "Next" at bounding box center [1101, 463] width 45 height 22
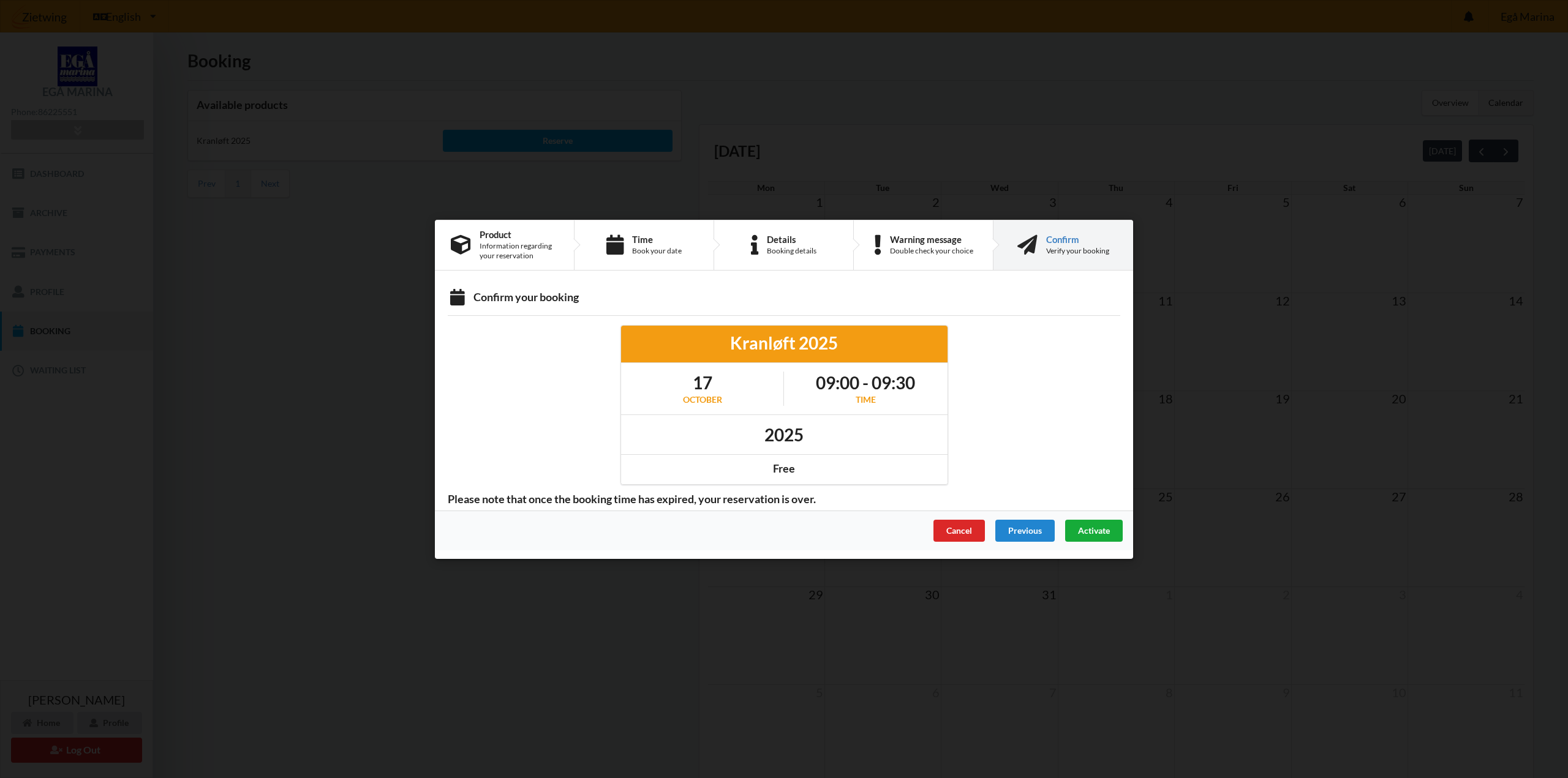
click at [1100, 527] on span "Activate" at bounding box center [1094, 530] width 32 height 10
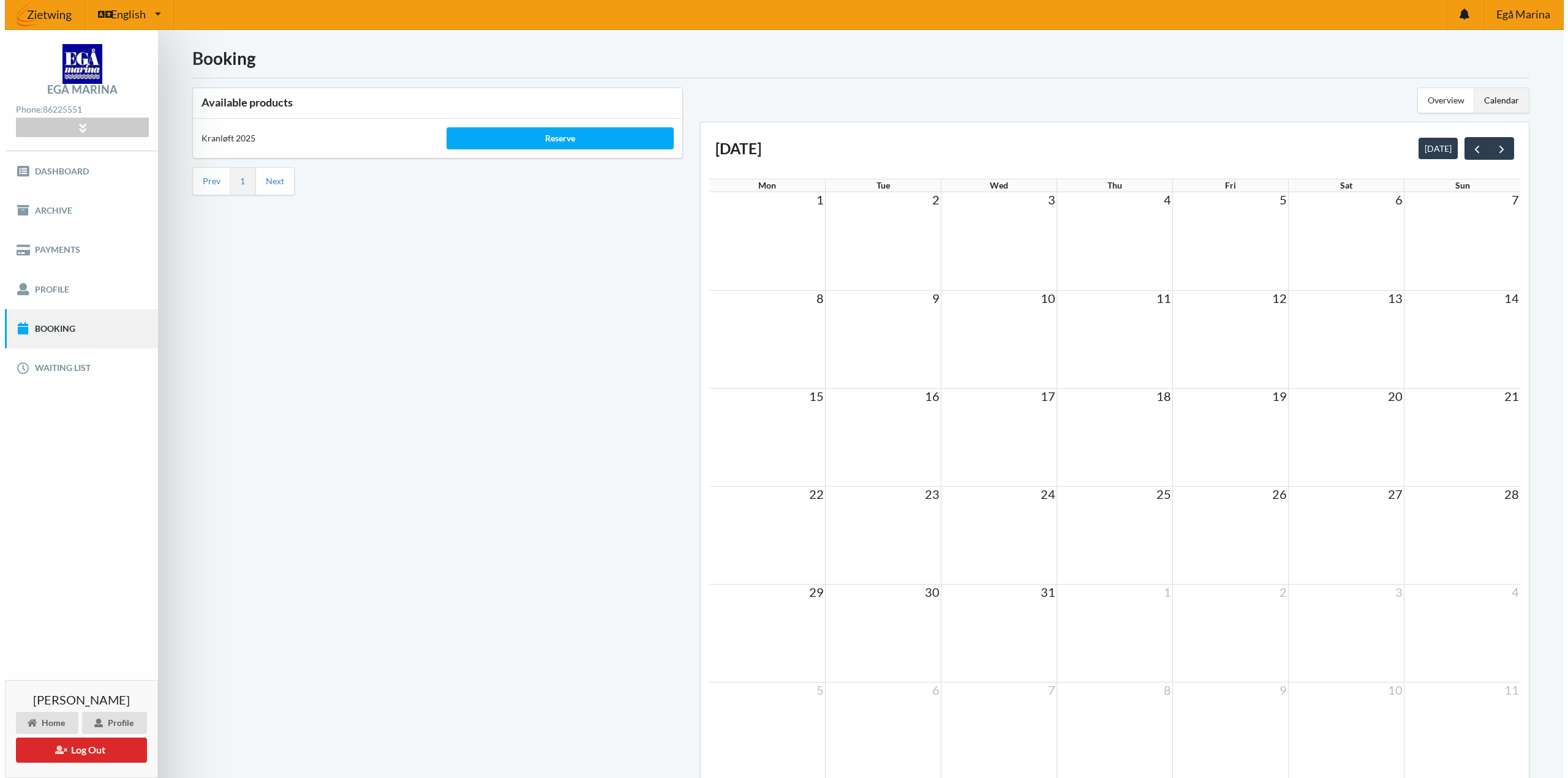
scroll to position [0, 0]
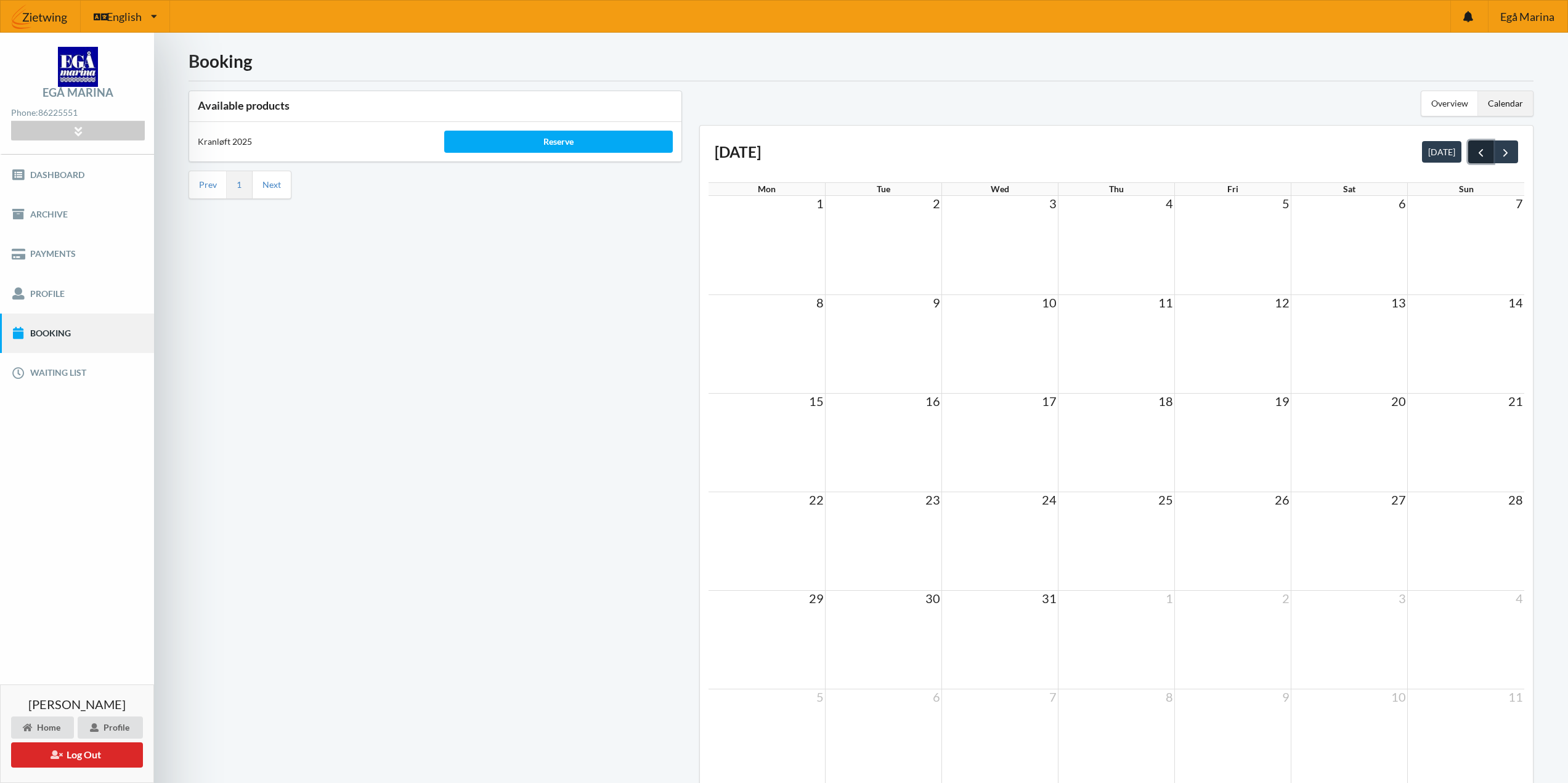
click at [1479, 148] on span "prev" at bounding box center [1481, 152] width 13 height 13
click at [1444, 102] on div "Overview" at bounding box center [1450, 104] width 57 height 25
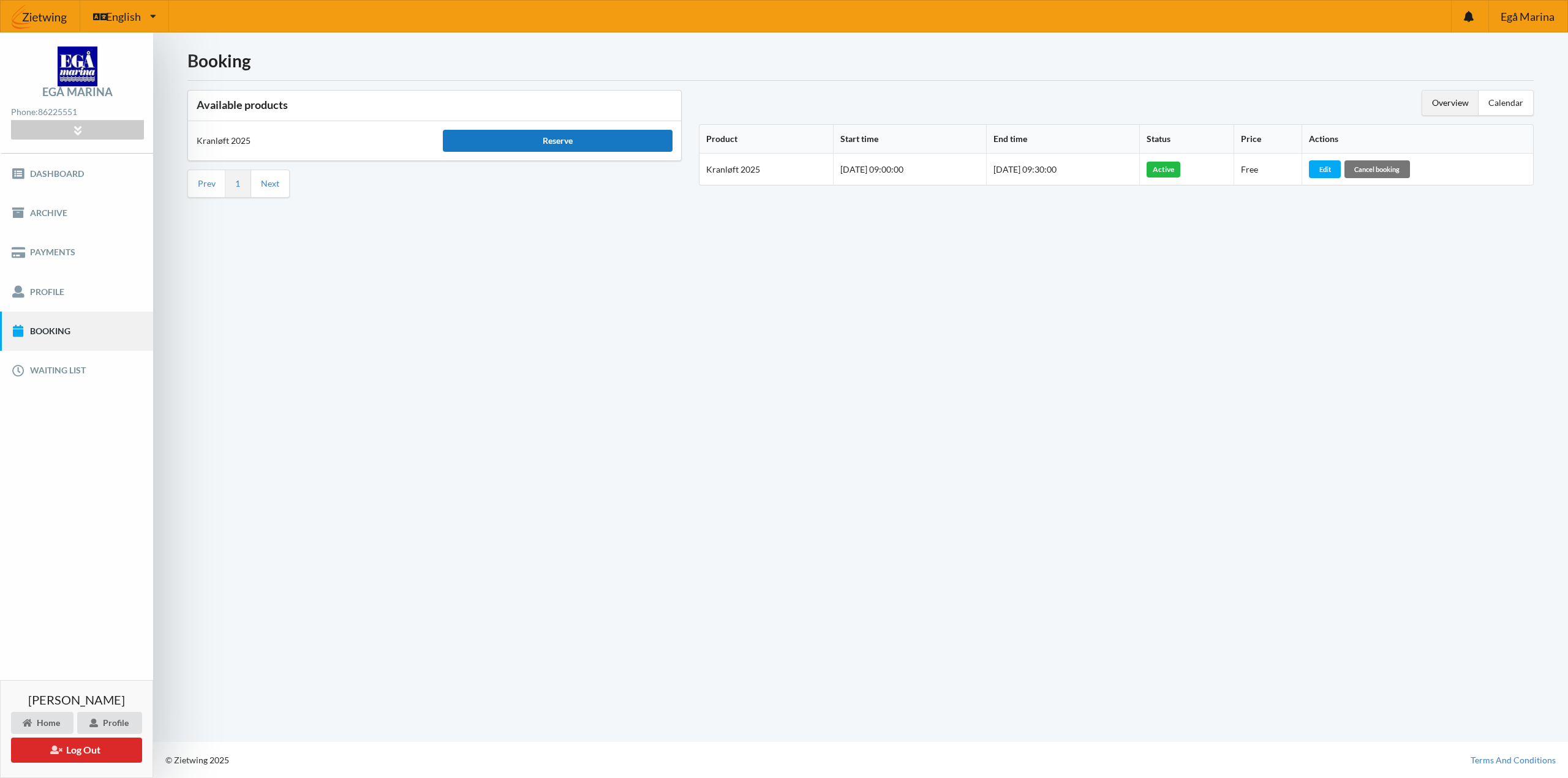
click at [530, 141] on div "Reserve" at bounding box center [558, 141] width 229 height 22
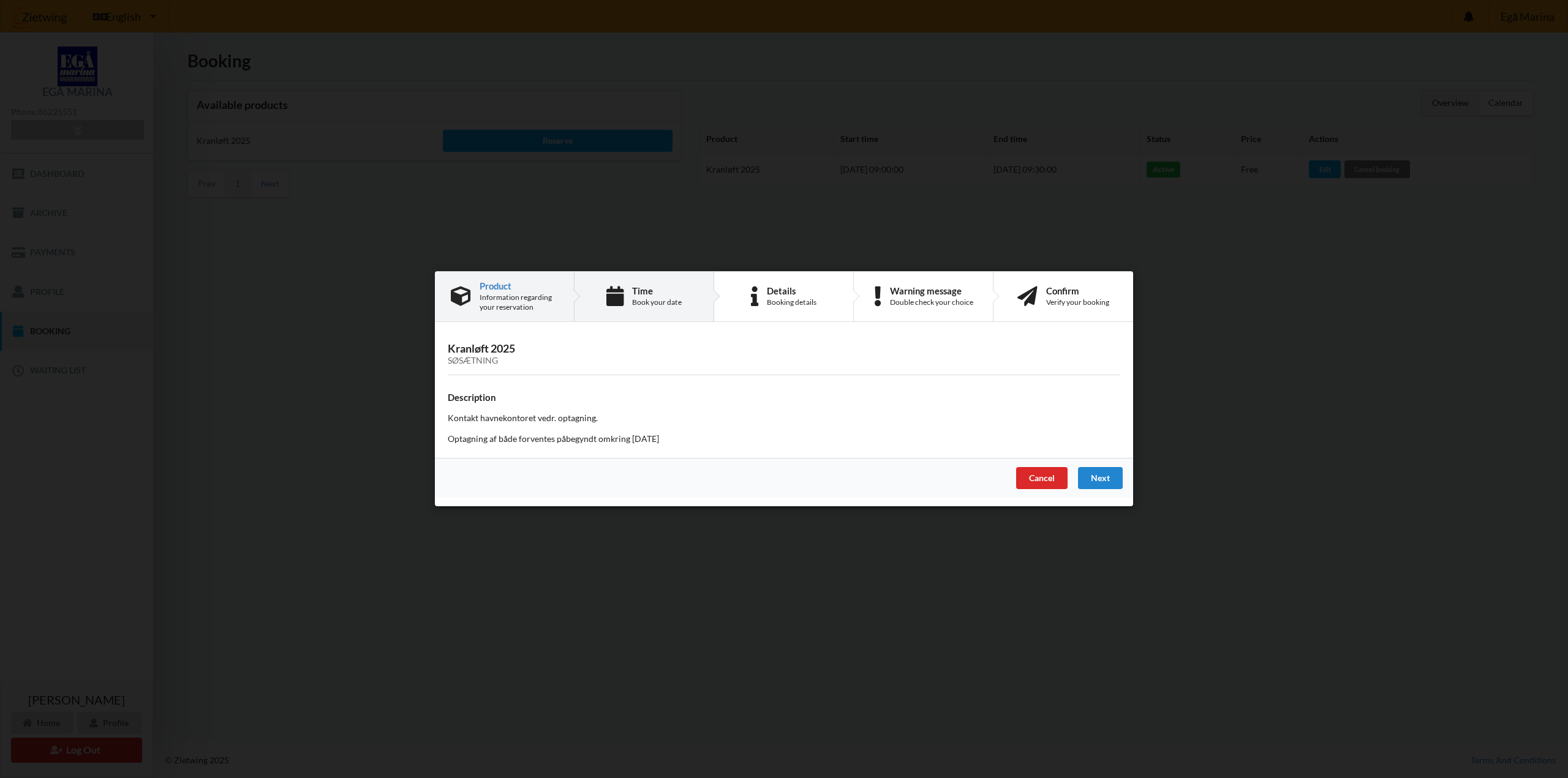
click at [691, 289] on div "Time Book your date" at bounding box center [645, 296] width 140 height 50
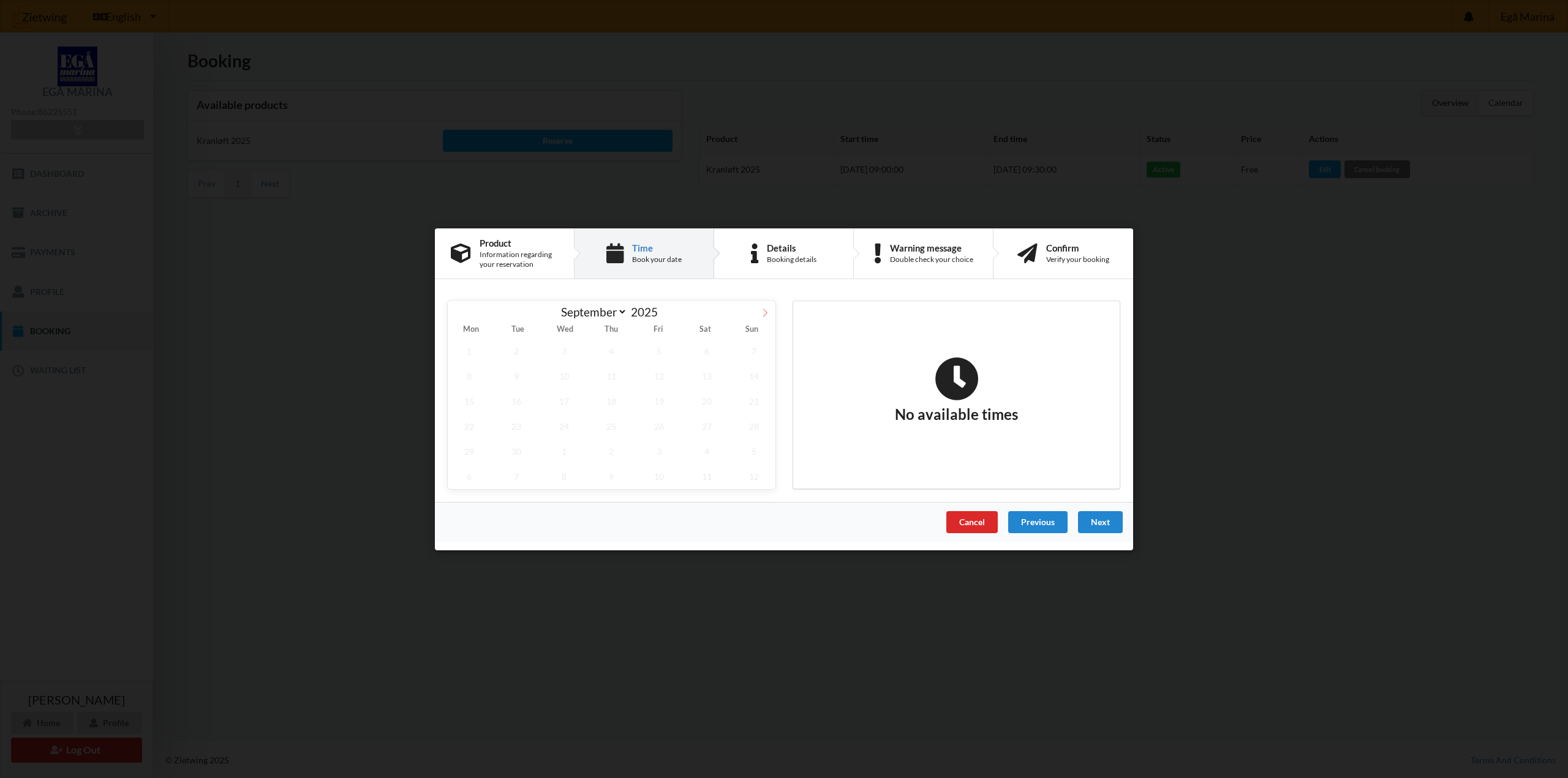
click at [762, 311] on icon at bounding box center [765, 312] width 9 height 9
click at [763, 311] on icon at bounding box center [765, 312] width 9 height 9
click at [459, 315] on icon at bounding box center [458, 312] width 4 height 8
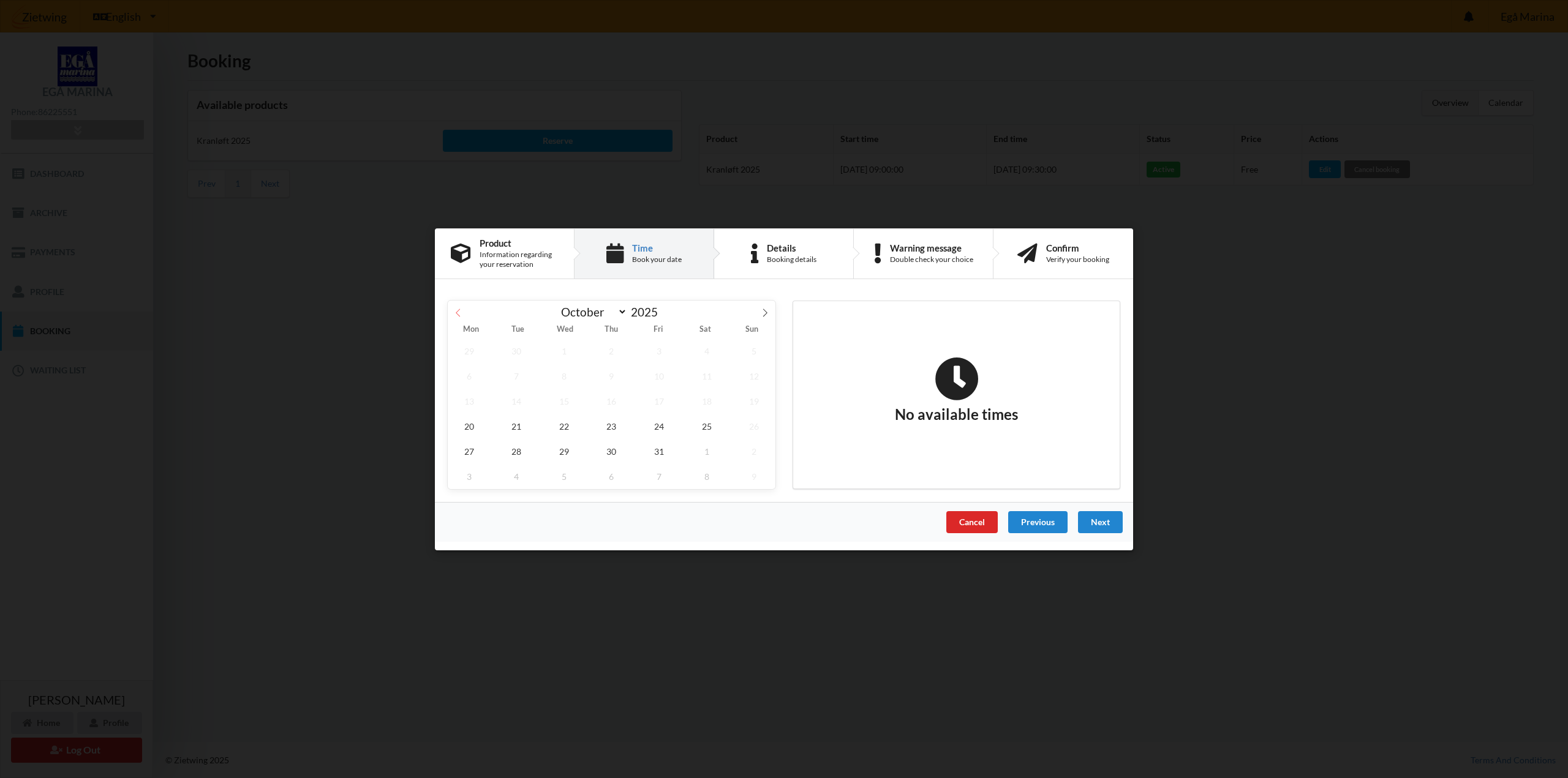
click at [459, 315] on icon at bounding box center [458, 312] width 4 height 8
click at [763, 310] on icon at bounding box center [765, 312] width 9 height 9
click at [457, 311] on icon at bounding box center [458, 312] width 9 height 9
select select "9"
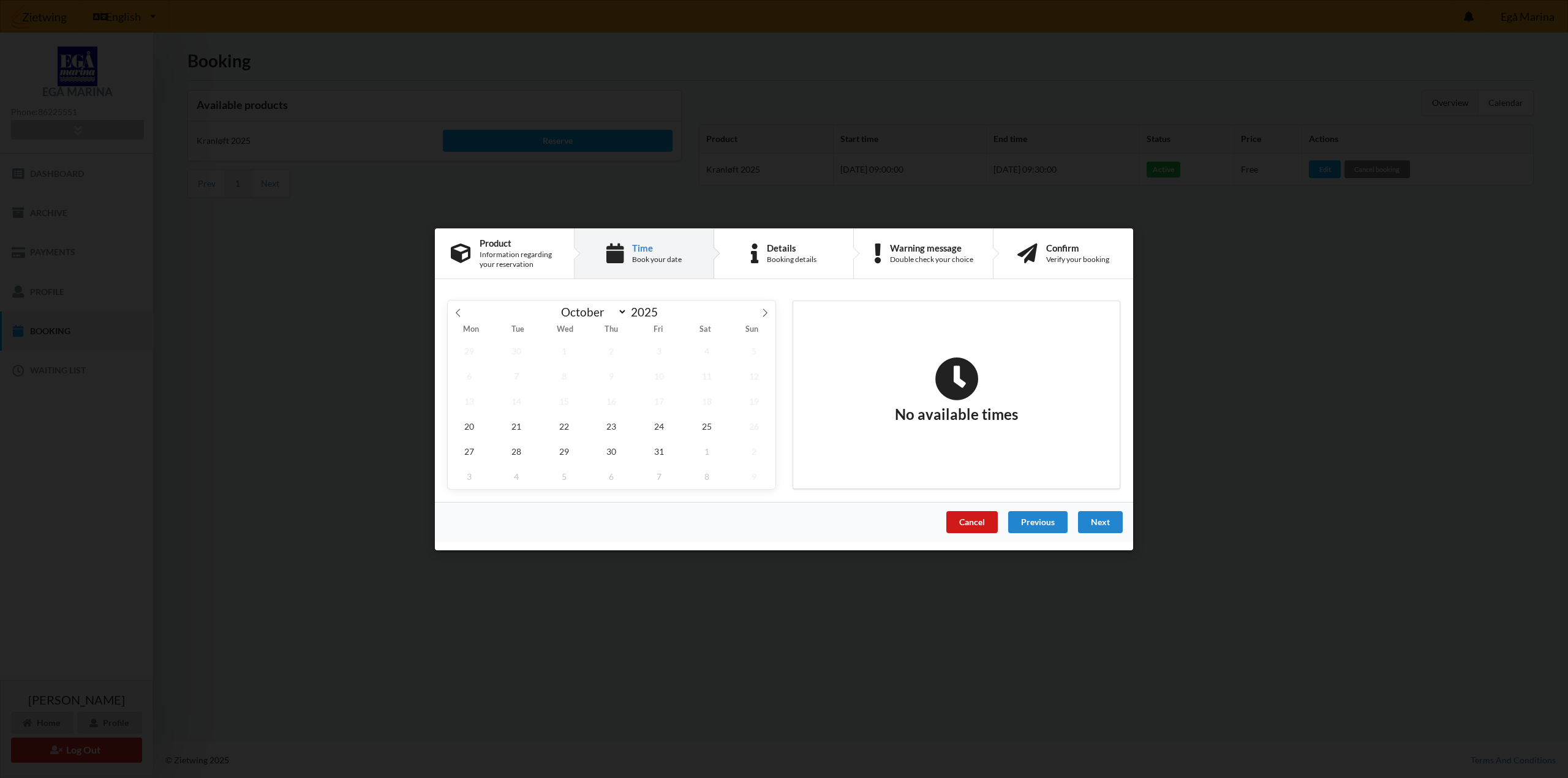
click at [985, 517] on div "Cancel" at bounding box center [972, 521] width 51 height 22
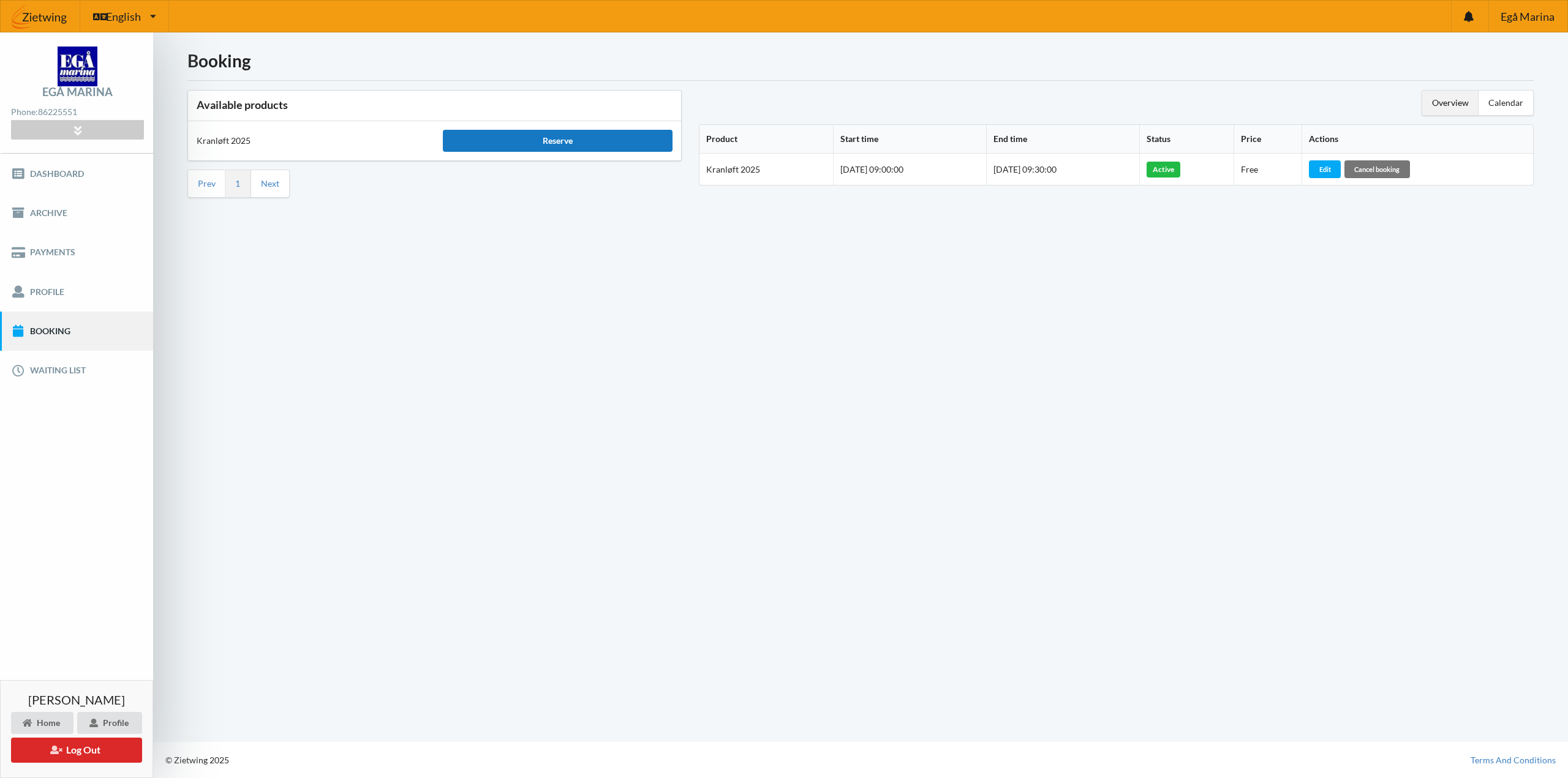
click at [549, 150] on div "Reserve" at bounding box center [558, 141] width 229 height 22
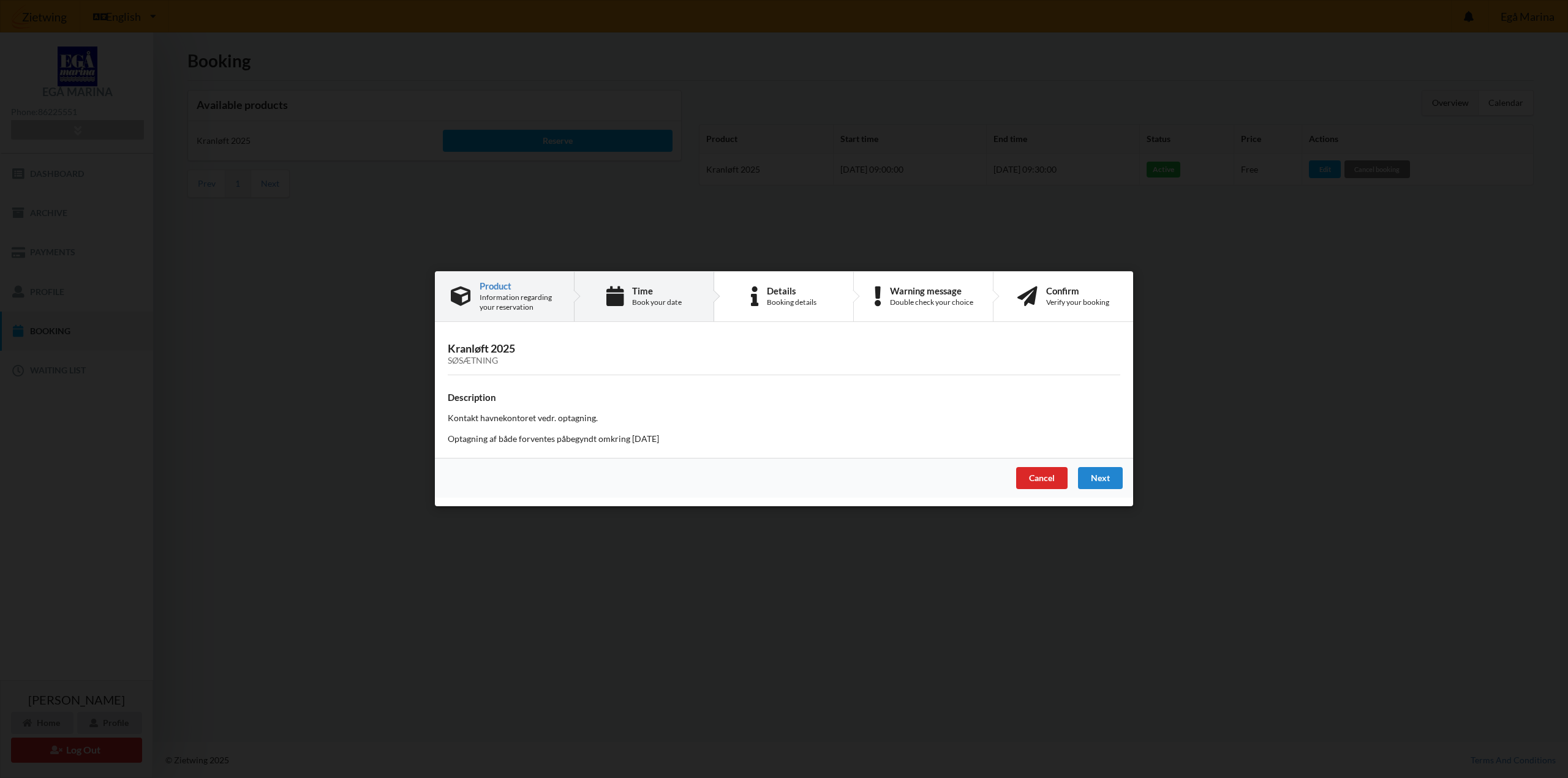
click at [668, 293] on div "Time" at bounding box center [656, 291] width 50 height 10
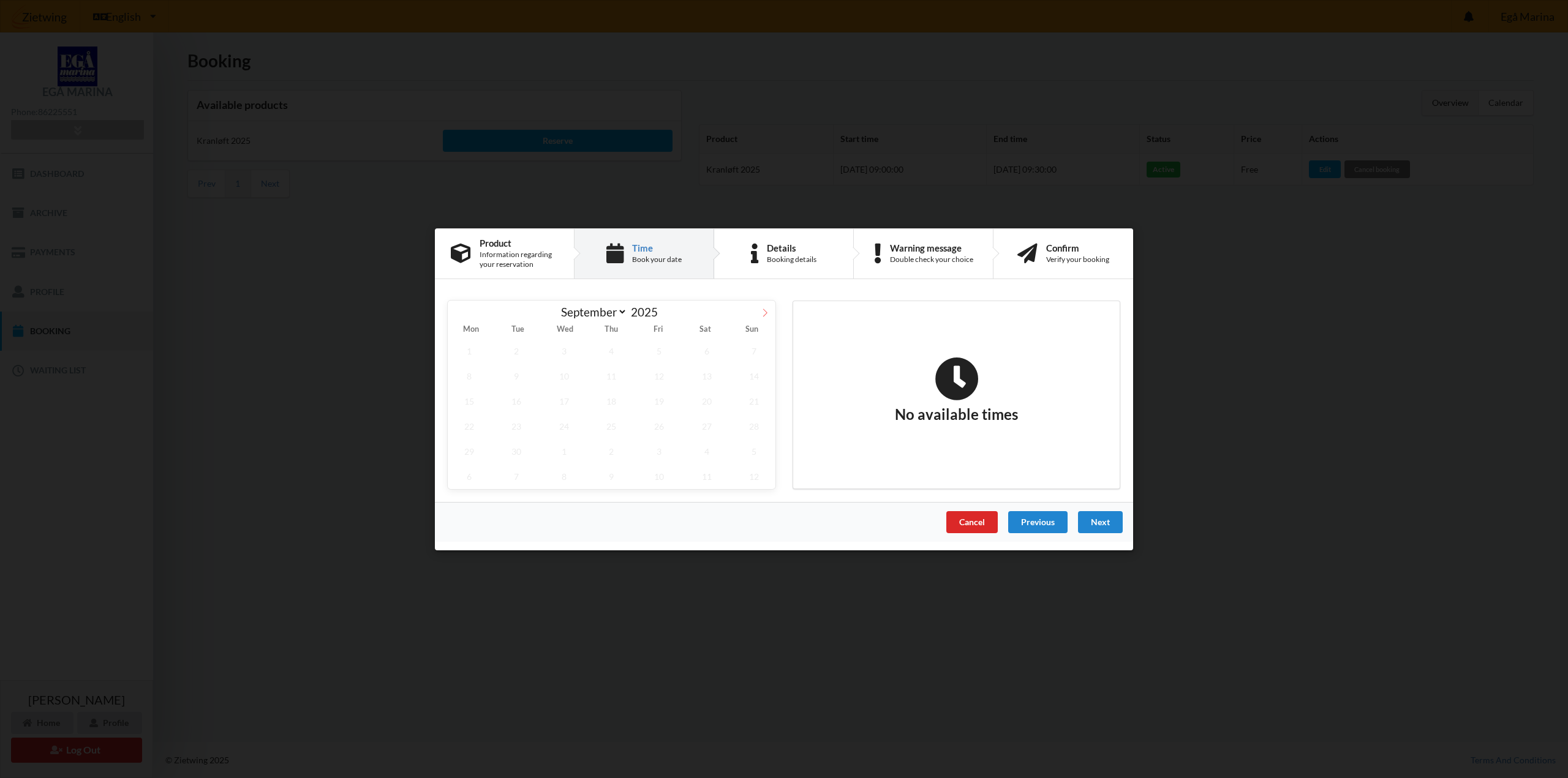
click at [762, 311] on icon at bounding box center [765, 312] width 9 height 9
select select "9"
click at [476, 430] on span "20" at bounding box center [469, 425] width 43 height 25
click at [571, 449] on span "29" at bounding box center [563, 451] width 43 height 25
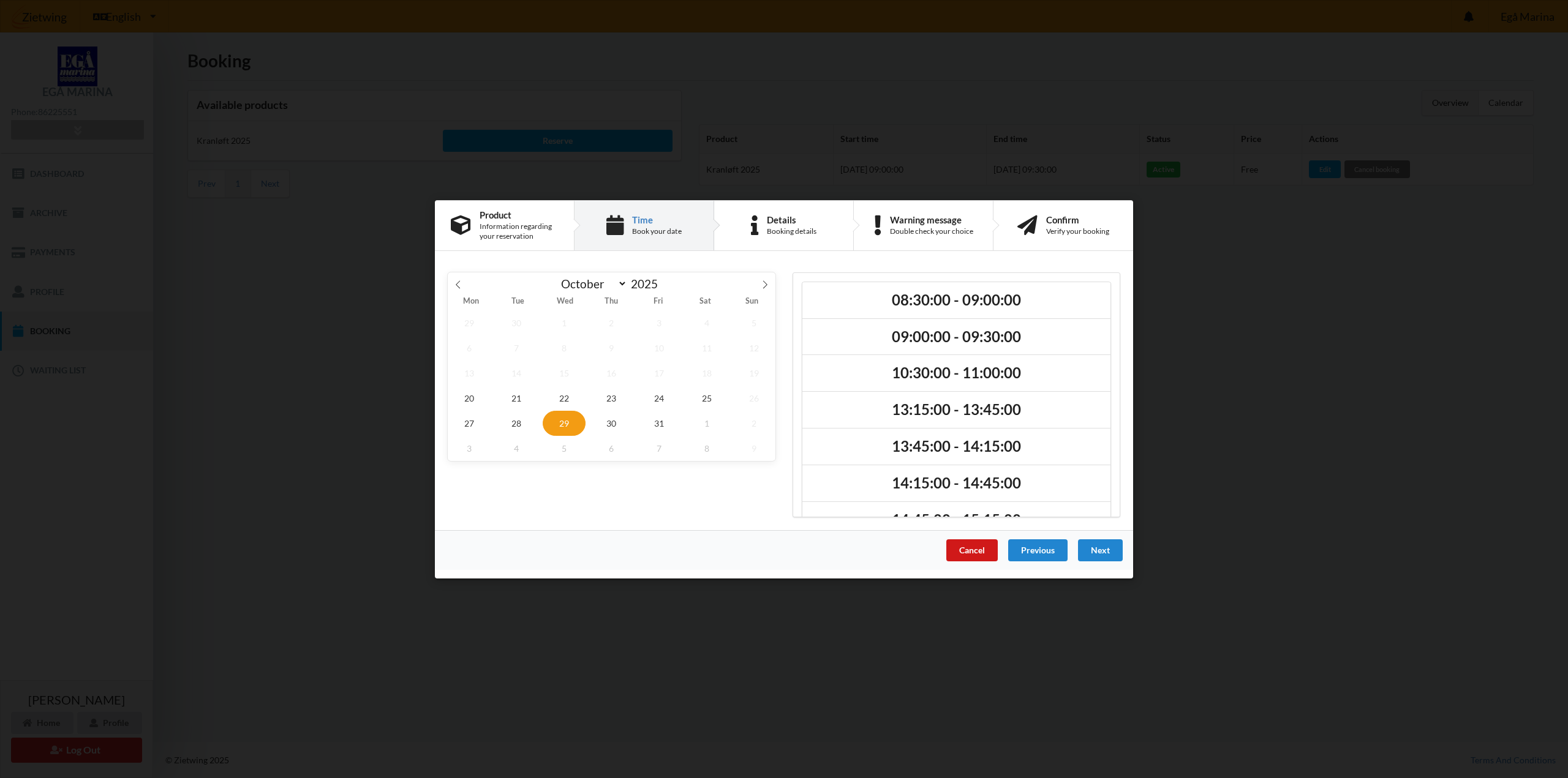
click at [969, 546] on div "Cancel" at bounding box center [972, 549] width 51 height 22
